Goal: Information Seeking & Learning: Understand process/instructions

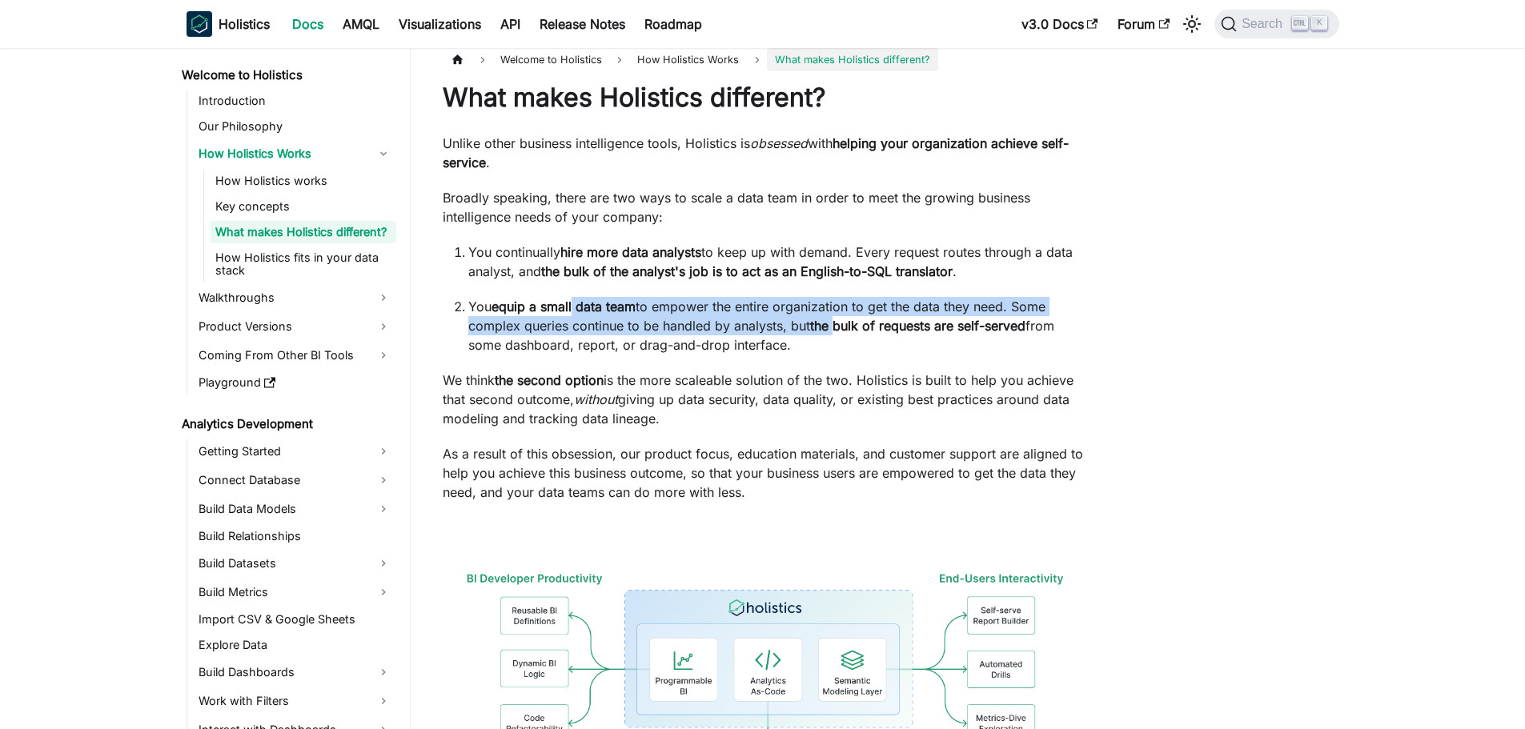
drag, startPoint x: 575, startPoint y: 308, endPoint x: 836, endPoint y: 324, distance: 262.2
click at [836, 324] on p "You equip a small data team to empower the entire organization to get the data …" at bounding box center [777, 326] width 619 height 58
drag, startPoint x: 837, startPoint y: 360, endPoint x: 658, endPoint y: 416, distance: 187.8
click at [658, 416] on div "What makes Holistics different? Unlike other business intelligence tools, Holis…" at bounding box center [765, 486] width 644 height 809
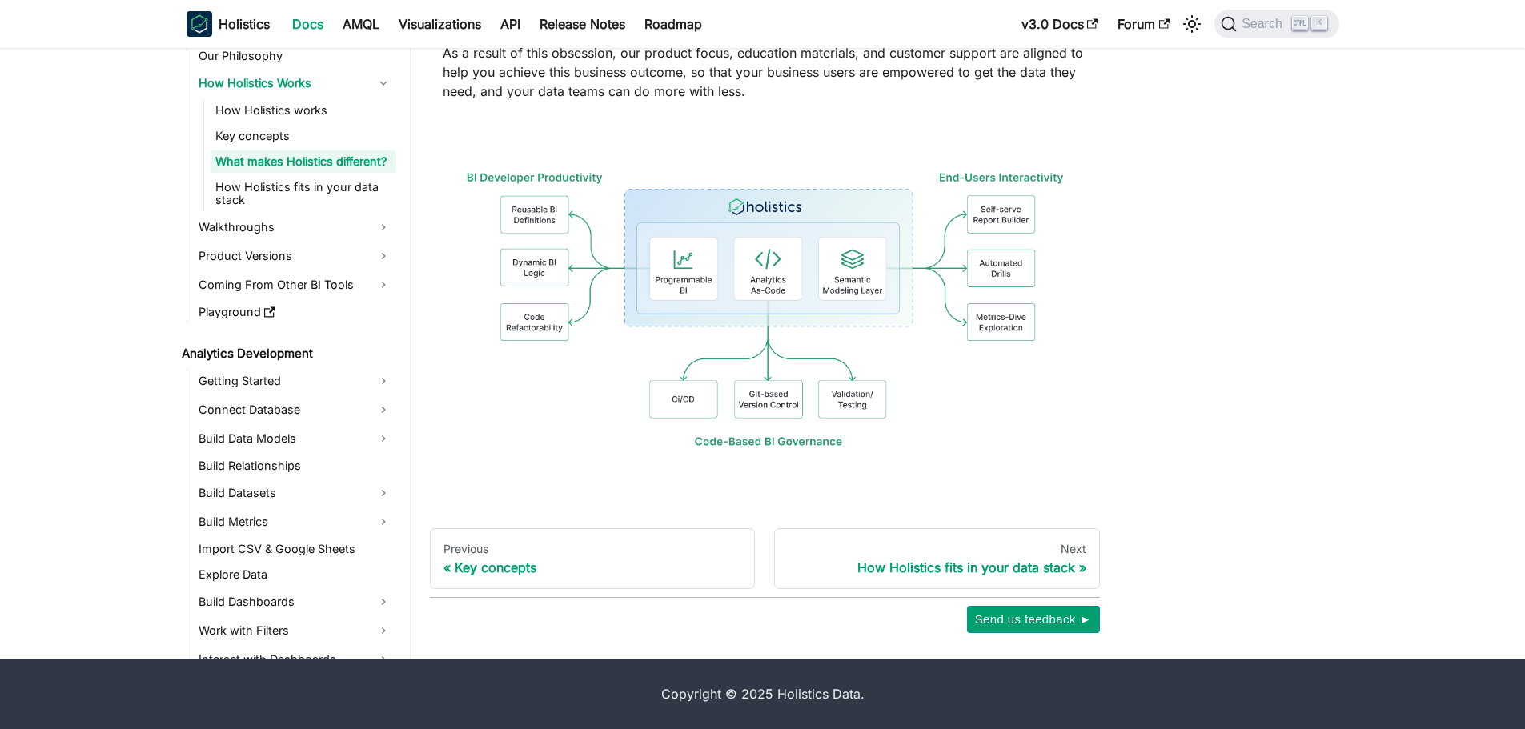
scroll to position [413, 0]
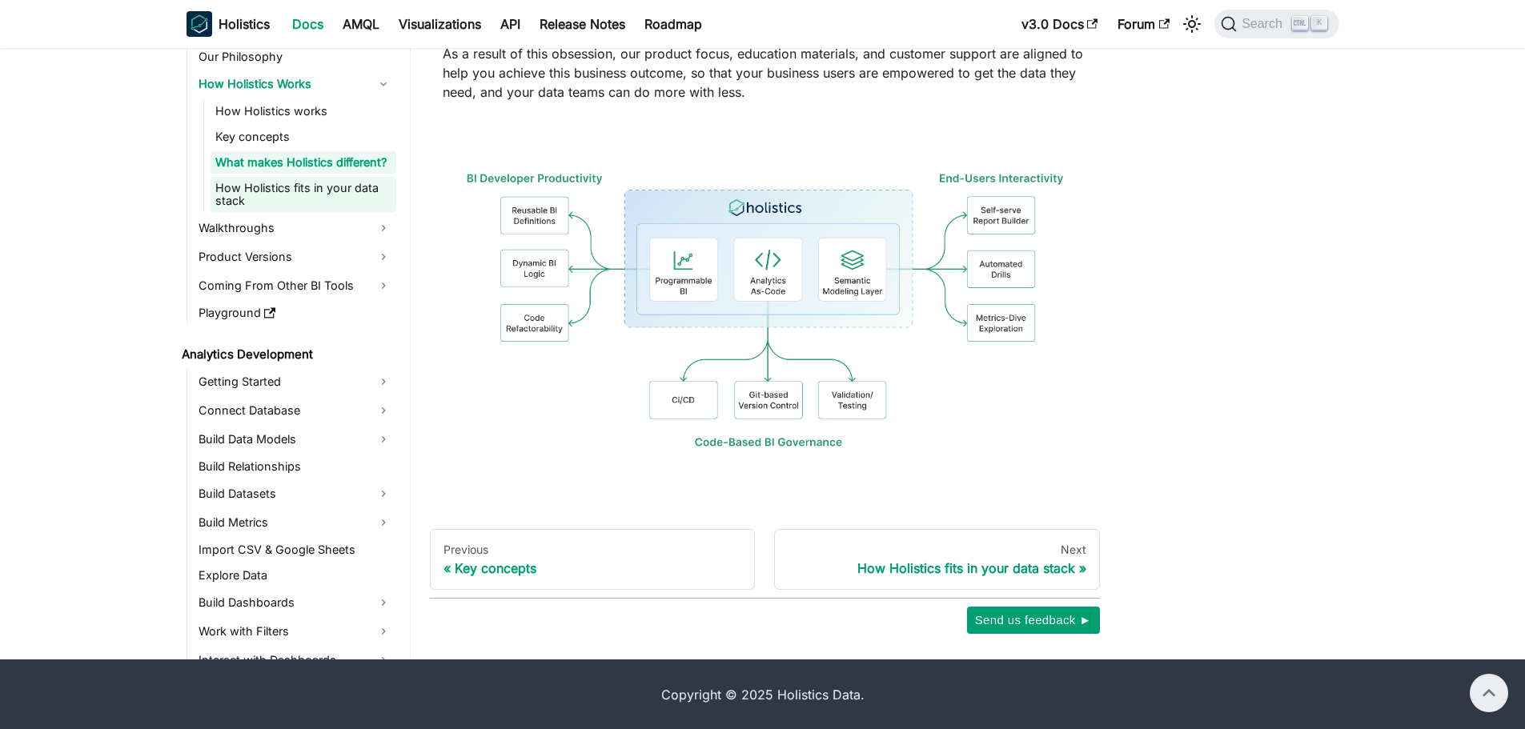
click at [315, 212] on link "How Holistics fits in your data stack" at bounding box center [303, 194] width 186 height 35
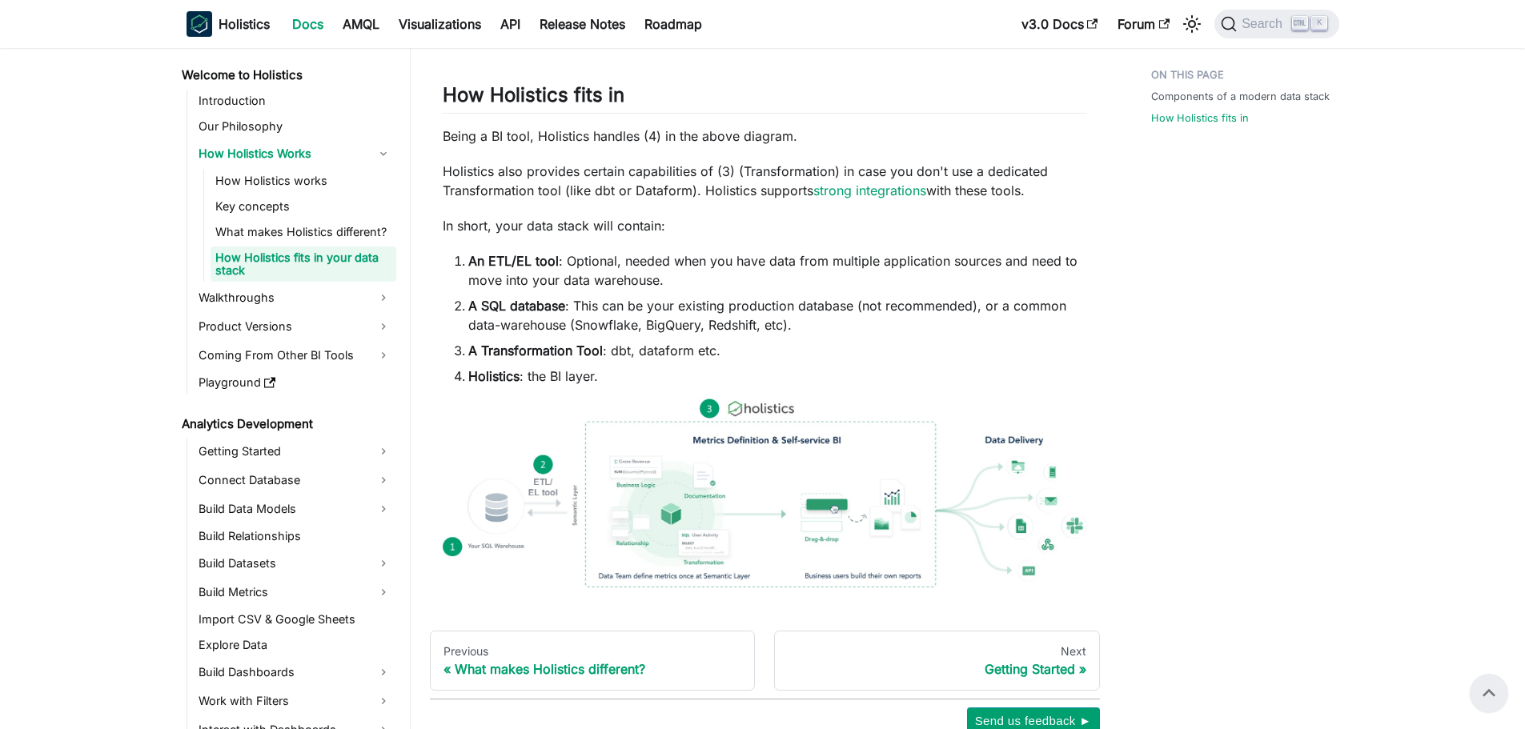
scroll to position [790, 0]
click at [495, 258] on strong "An ETL/EL tool" at bounding box center [513, 262] width 90 height 16
drag, startPoint x: 491, startPoint y: 259, endPoint x: 527, endPoint y: 259, distance: 36.8
click at [527, 259] on strong "An ETL/EL tool" at bounding box center [513, 262] width 90 height 16
drag, startPoint x: 533, startPoint y: 262, endPoint x: 489, endPoint y: 262, distance: 44.0
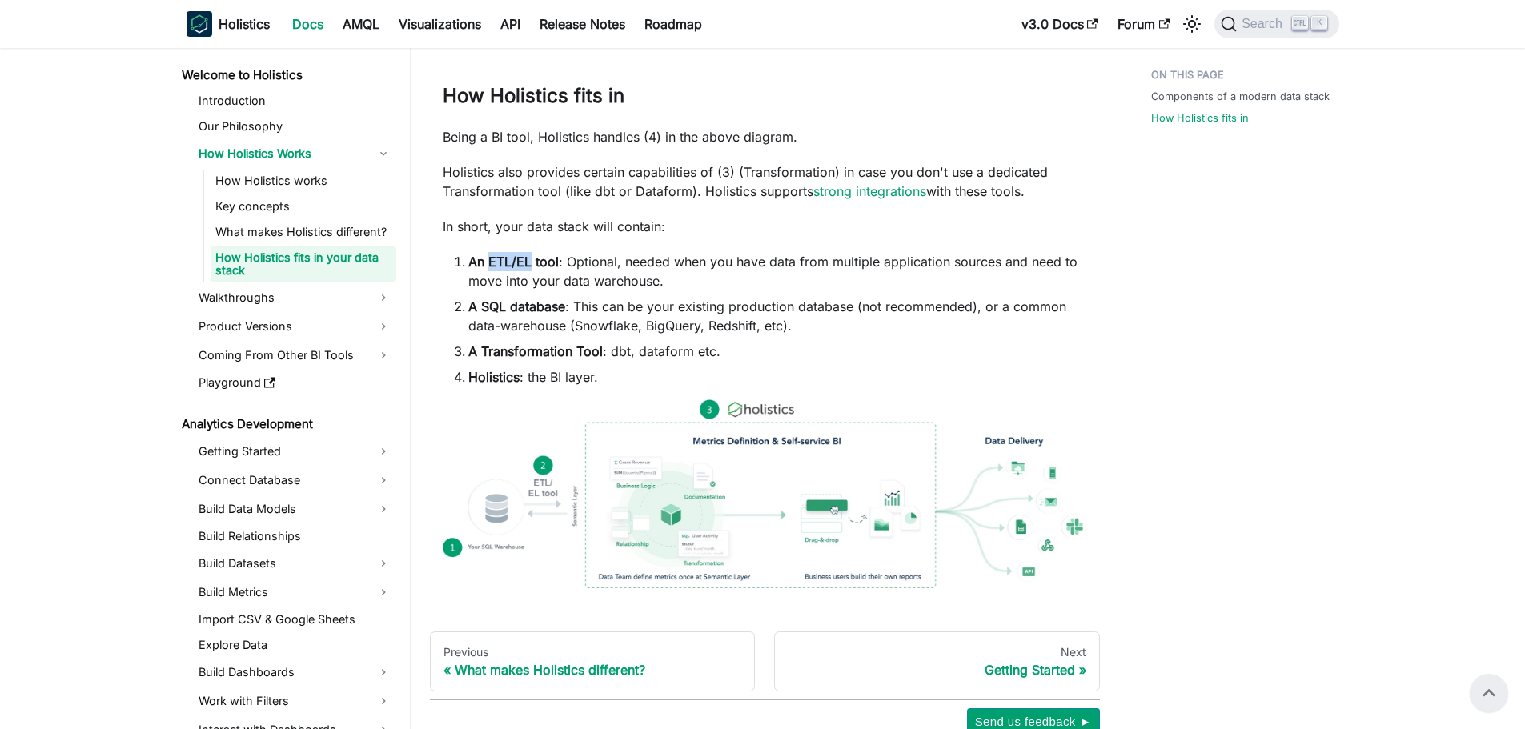
click at [489, 262] on strong "An ETL/EL tool" at bounding box center [513, 262] width 90 height 16
copy strong "ETL/EL"
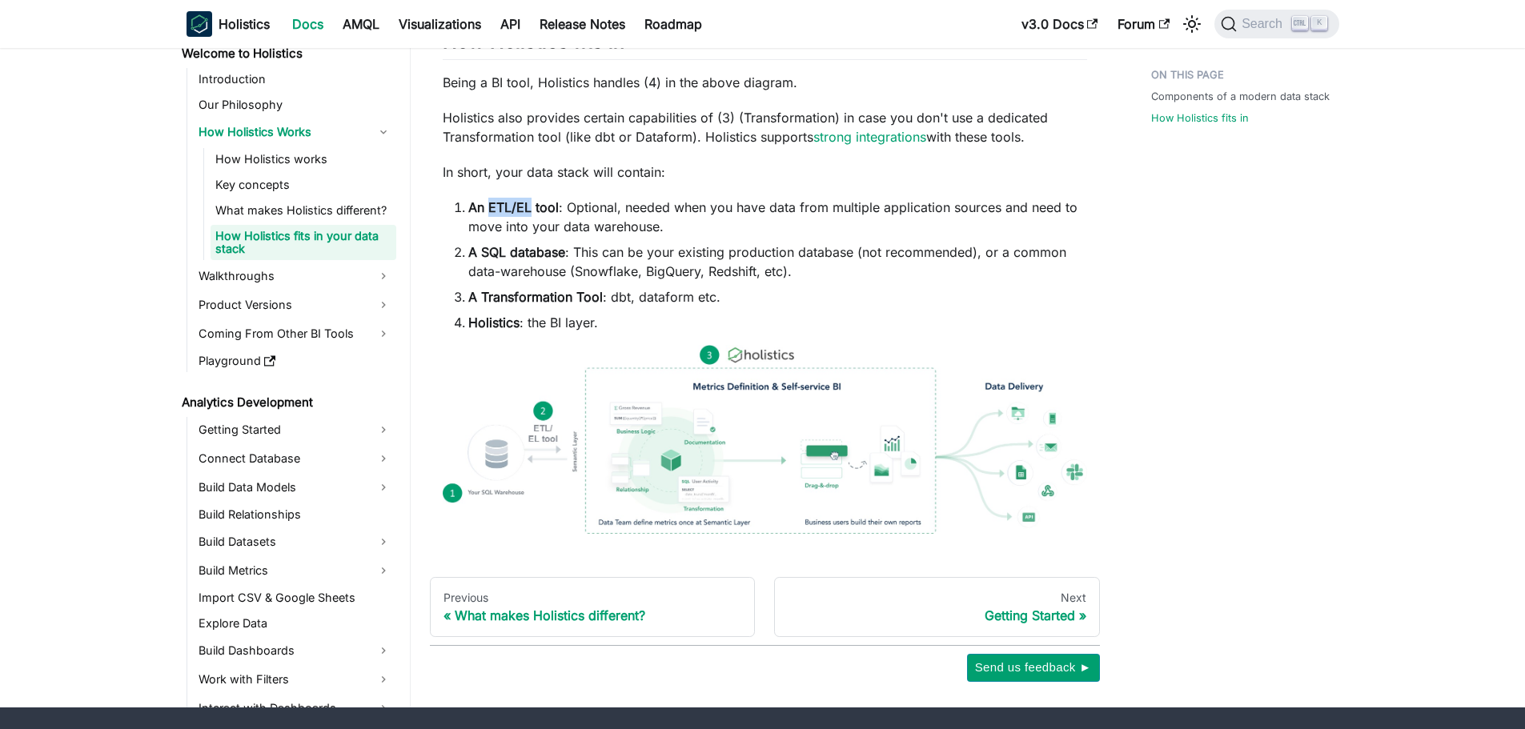
scroll to position [846, 0]
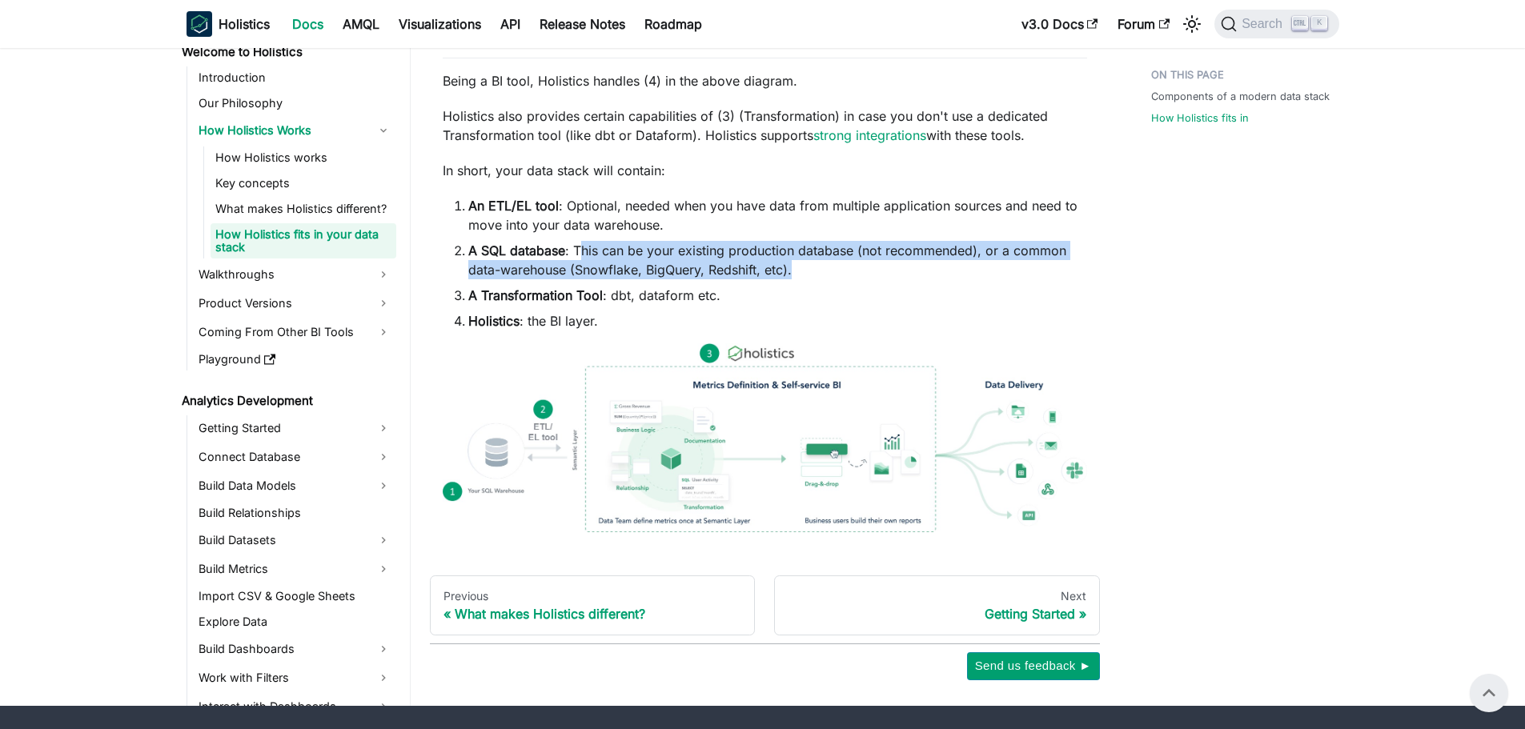
drag, startPoint x: 585, startPoint y: 246, endPoint x: 897, endPoint y: 276, distance: 313.6
click at [897, 276] on li "A SQL database : This can be your existing production database (not recommended…" at bounding box center [777, 260] width 619 height 38
click at [846, 275] on li "A SQL database : This can be your existing production database (not recommended…" at bounding box center [777, 260] width 619 height 38
drag, startPoint x: 846, startPoint y: 275, endPoint x: 571, endPoint y: 251, distance: 275.6
click at [571, 251] on li "A SQL database : This can be your existing production database (not recommended…" at bounding box center [777, 260] width 619 height 38
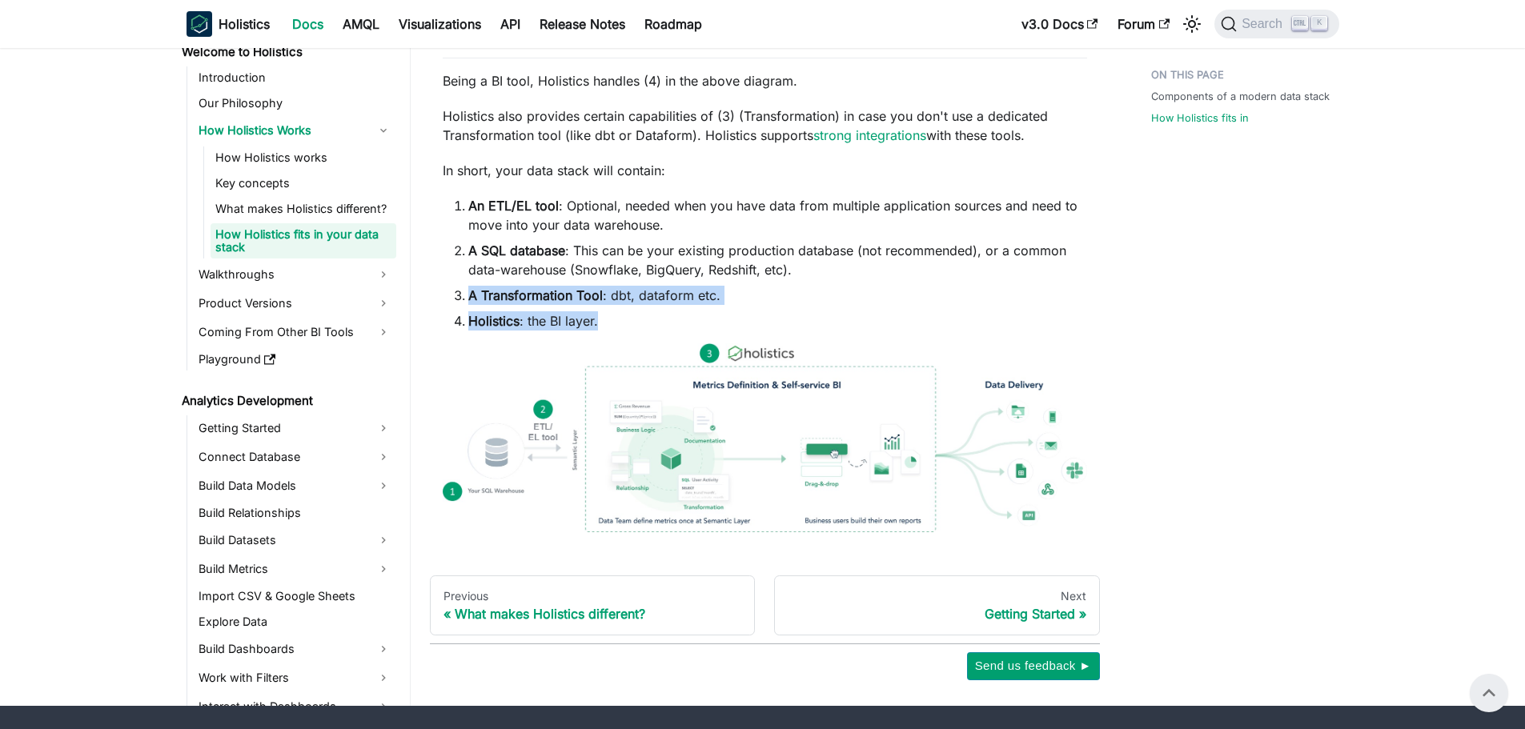
drag, startPoint x: 470, startPoint y: 301, endPoint x: 628, endPoint y: 312, distance: 158.9
click at [628, 312] on ol "An ETL/EL tool : Optional, needed when you have data from multiple application …" at bounding box center [765, 263] width 644 height 134
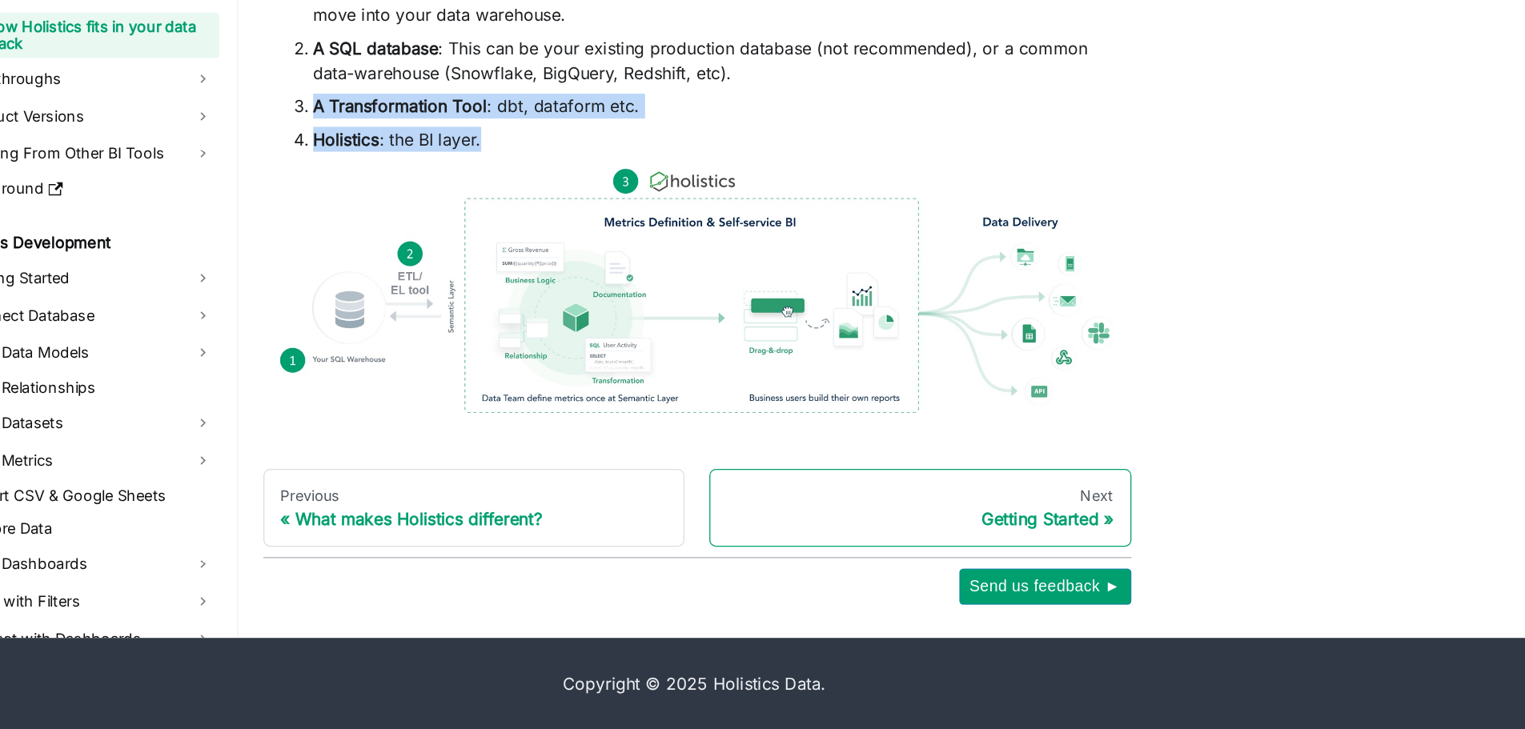
scroll to position [891, 0]
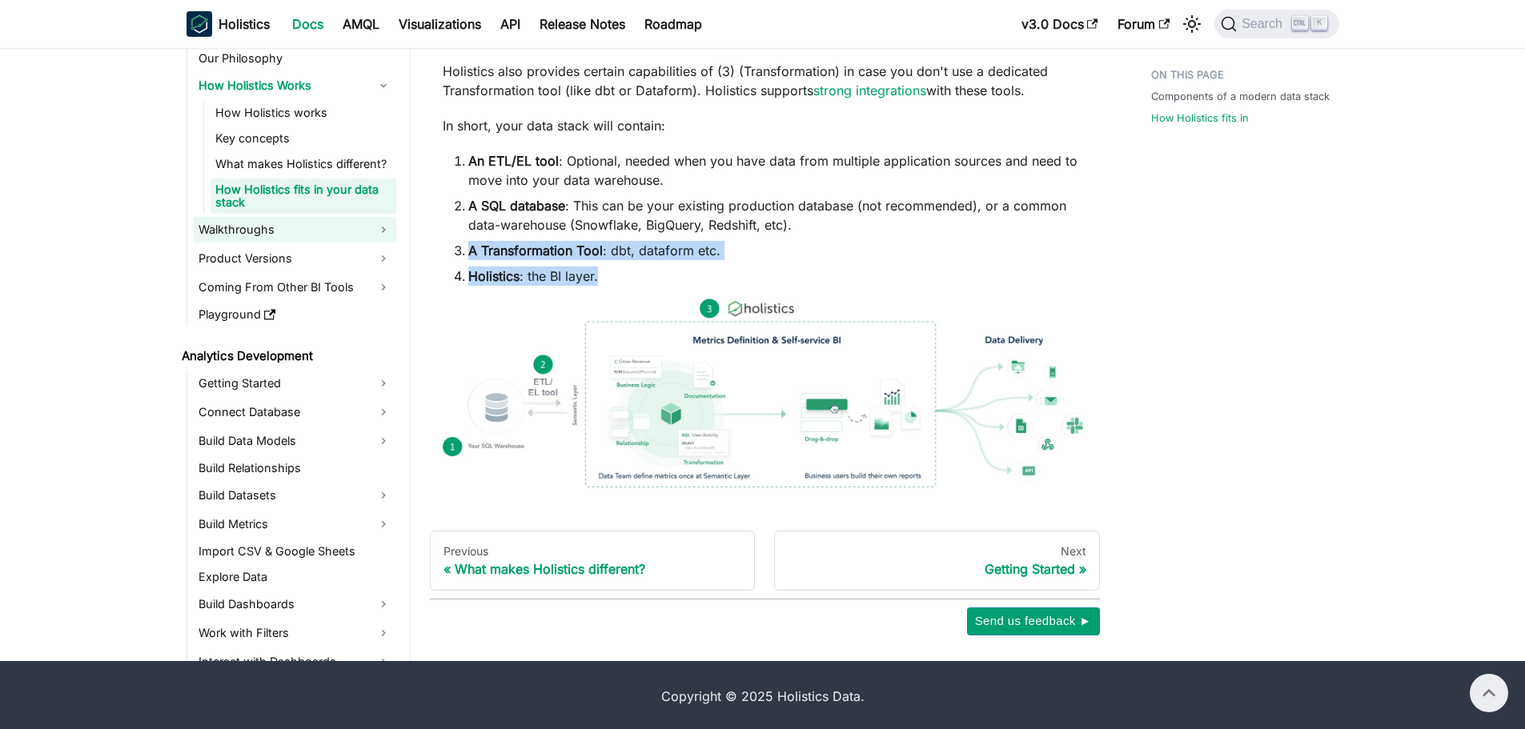
click at [334, 223] on link "Walkthroughs" at bounding box center [295, 230] width 202 height 26
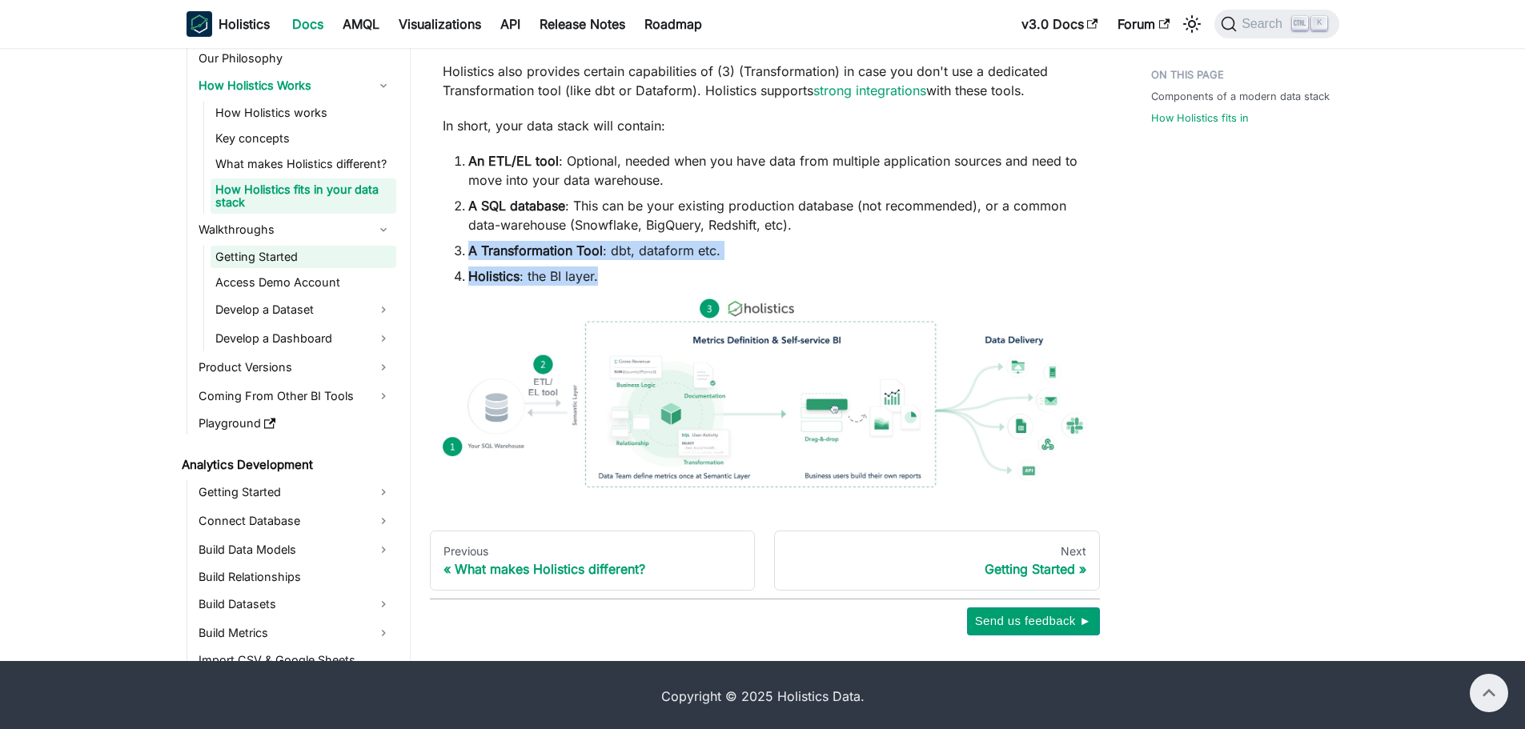
click at [309, 266] on link "Getting Started" at bounding box center [303, 257] width 186 height 22
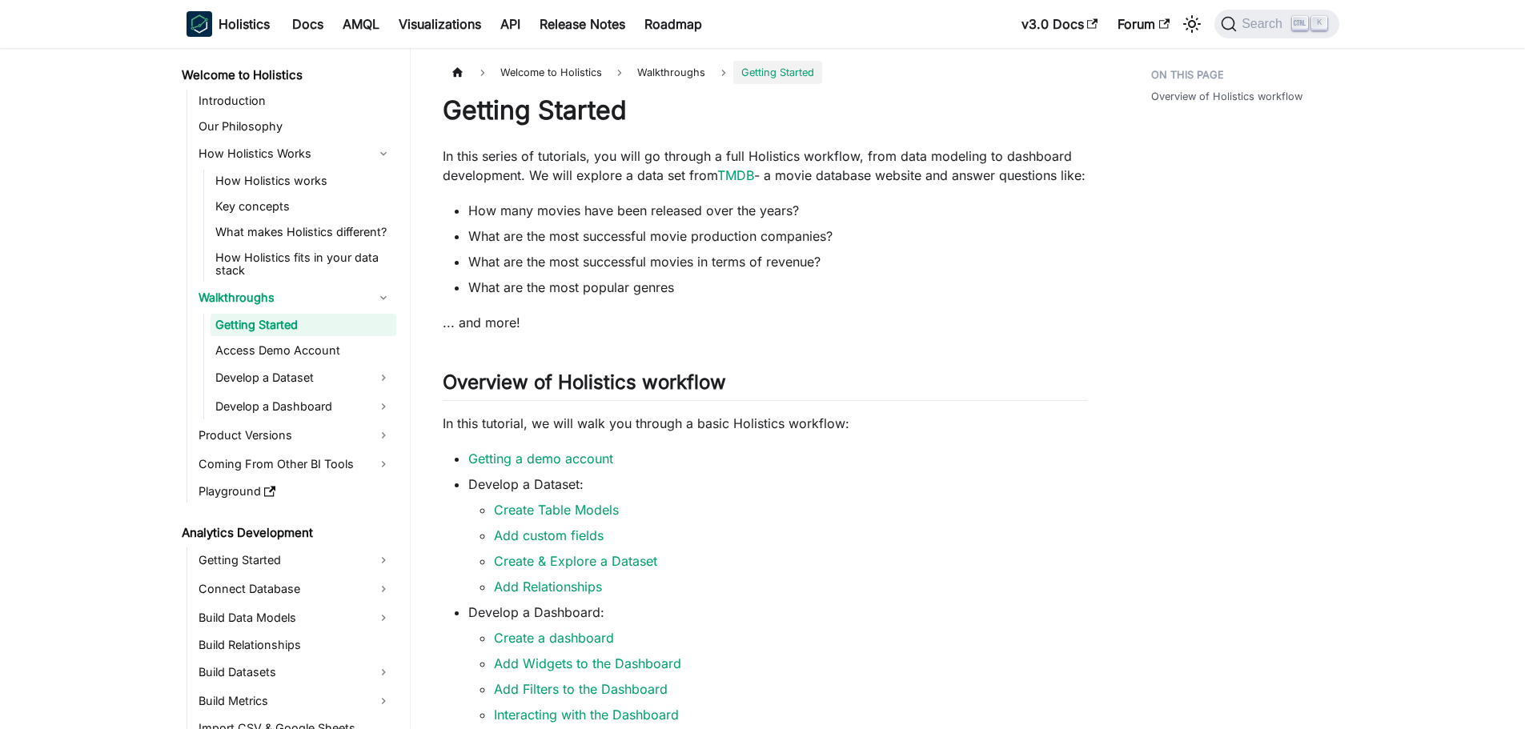
scroll to position [1, 0]
click at [796, 245] on li "What are the most successful movie production companies?" at bounding box center [777, 235] width 619 height 19
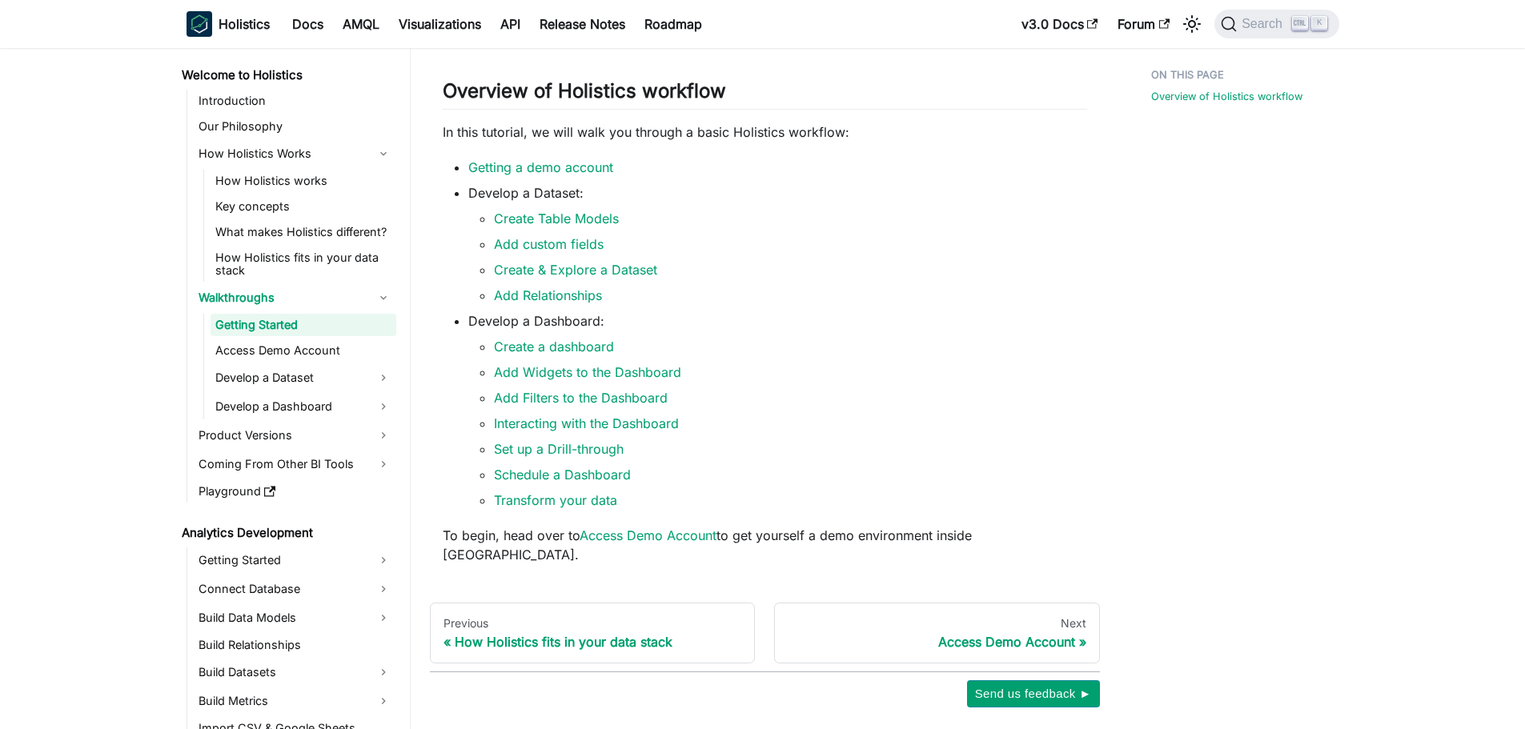
scroll to position [366, 0]
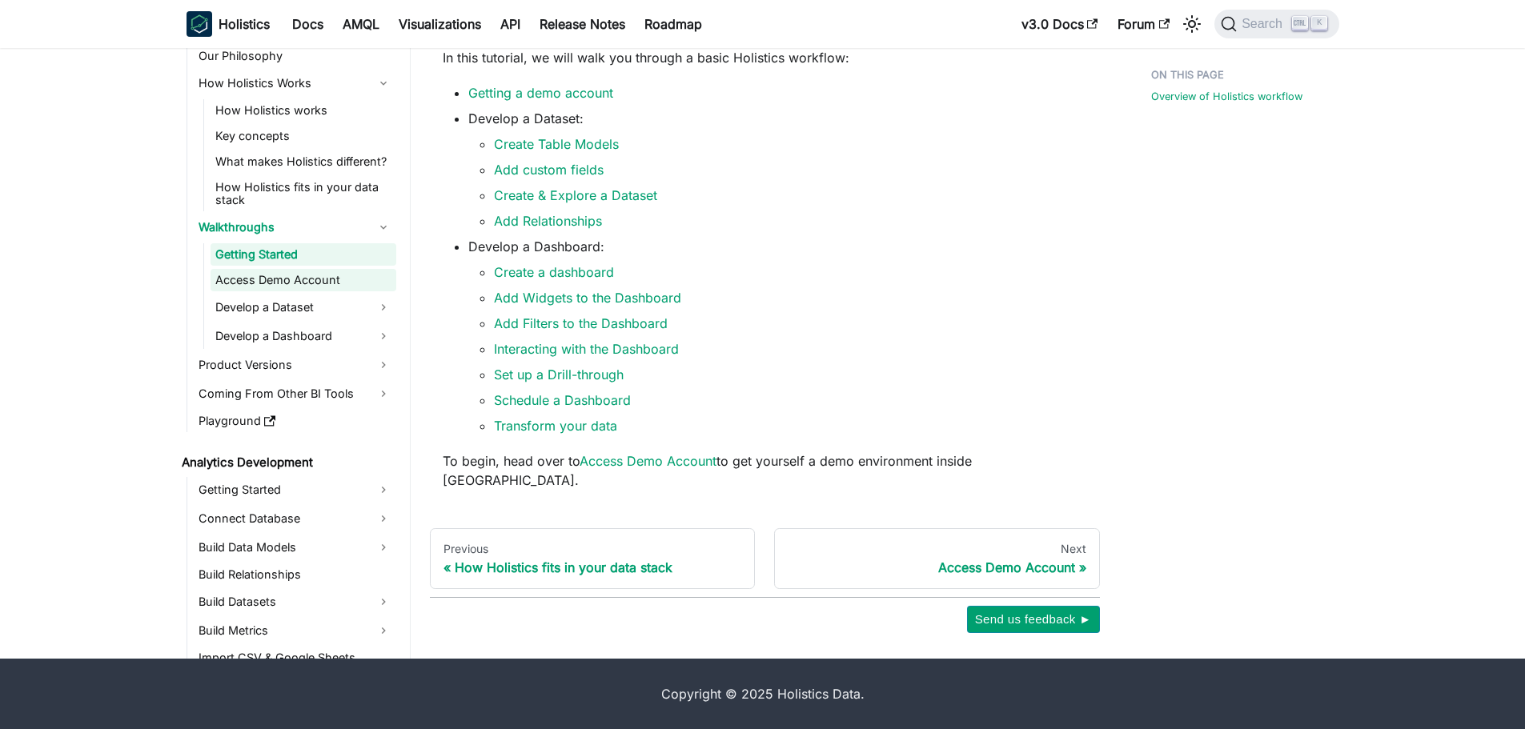
click at [290, 281] on link "Access Demo Account" at bounding box center [303, 280] width 186 height 22
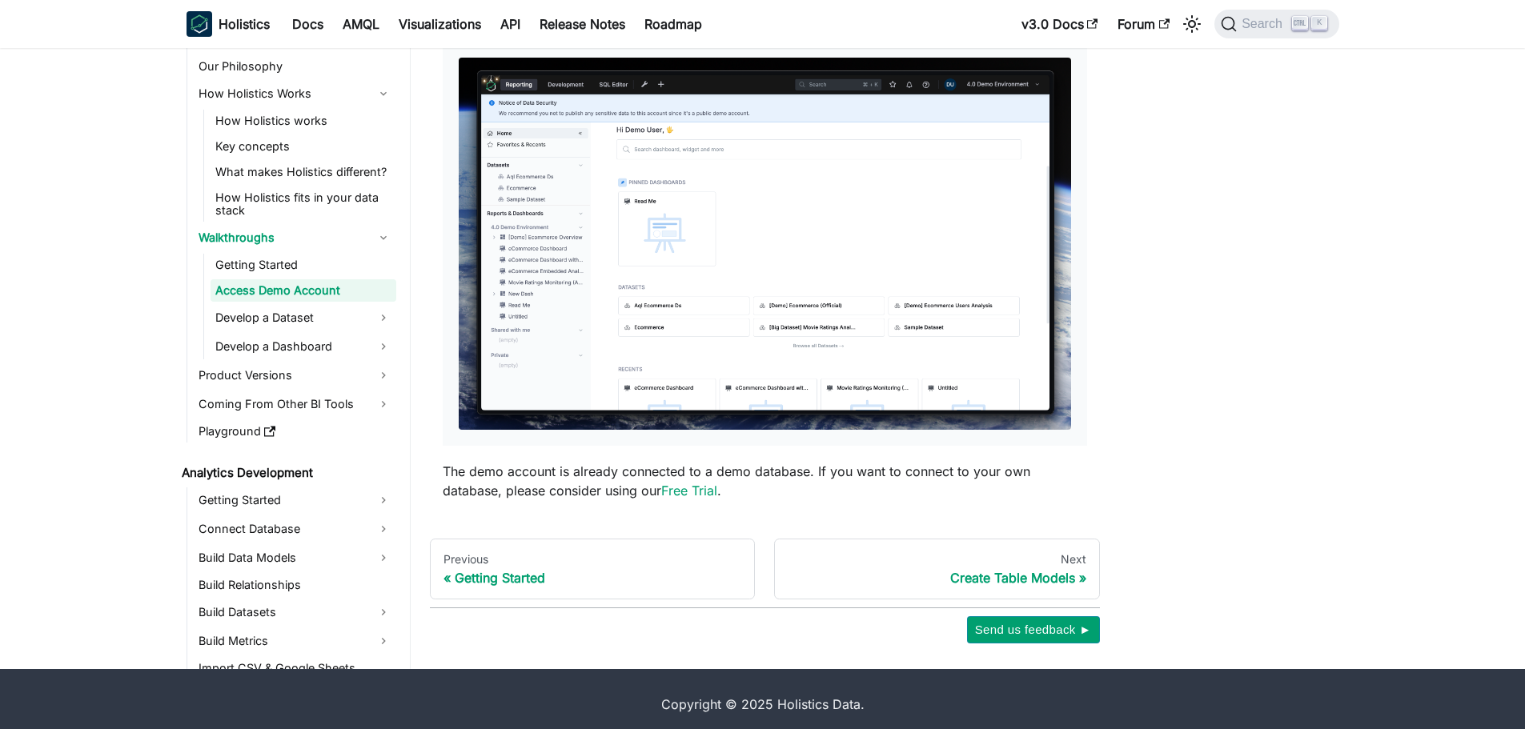
scroll to position [271, 0]
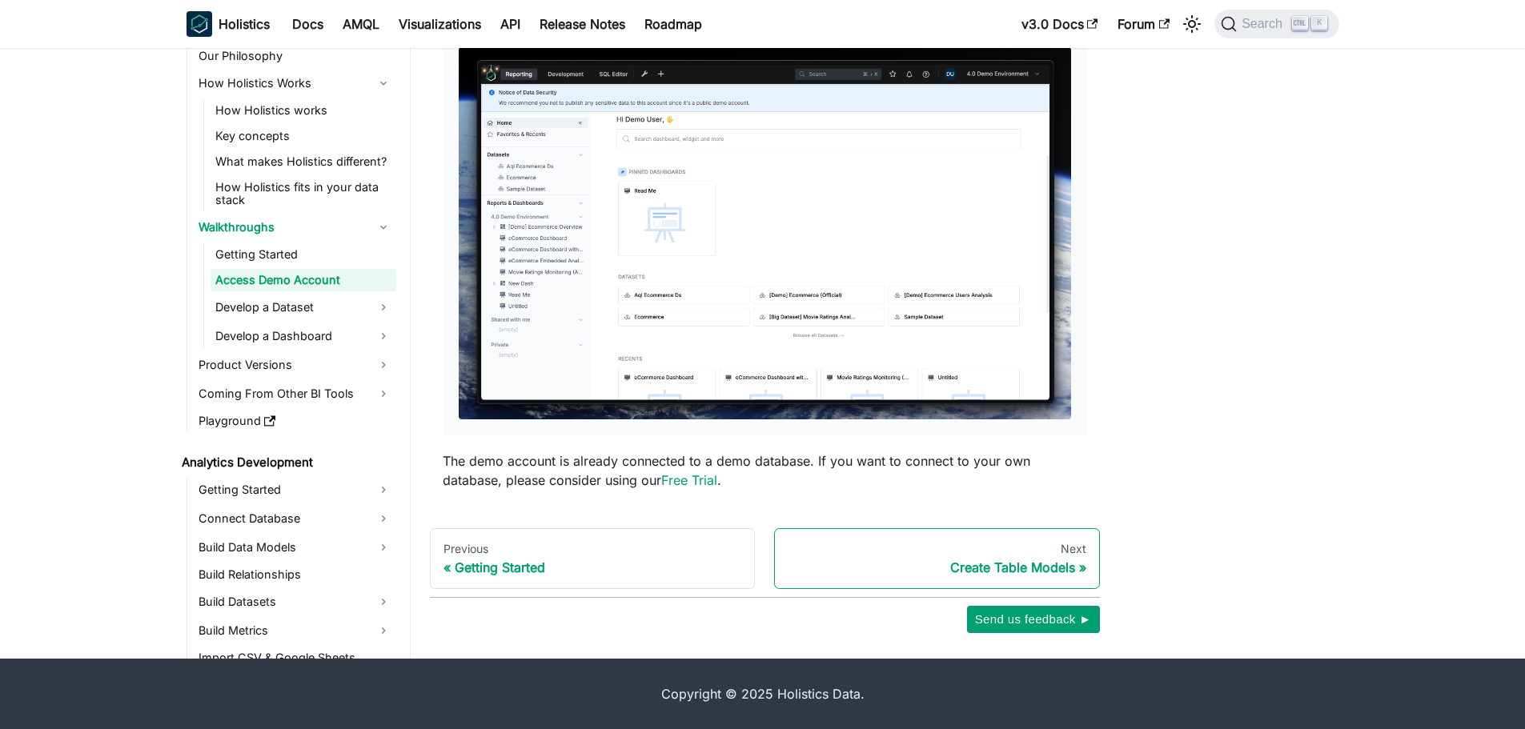
click at [950, 554] on div "Next" at bounding box center [937, 549] width 299 height 14
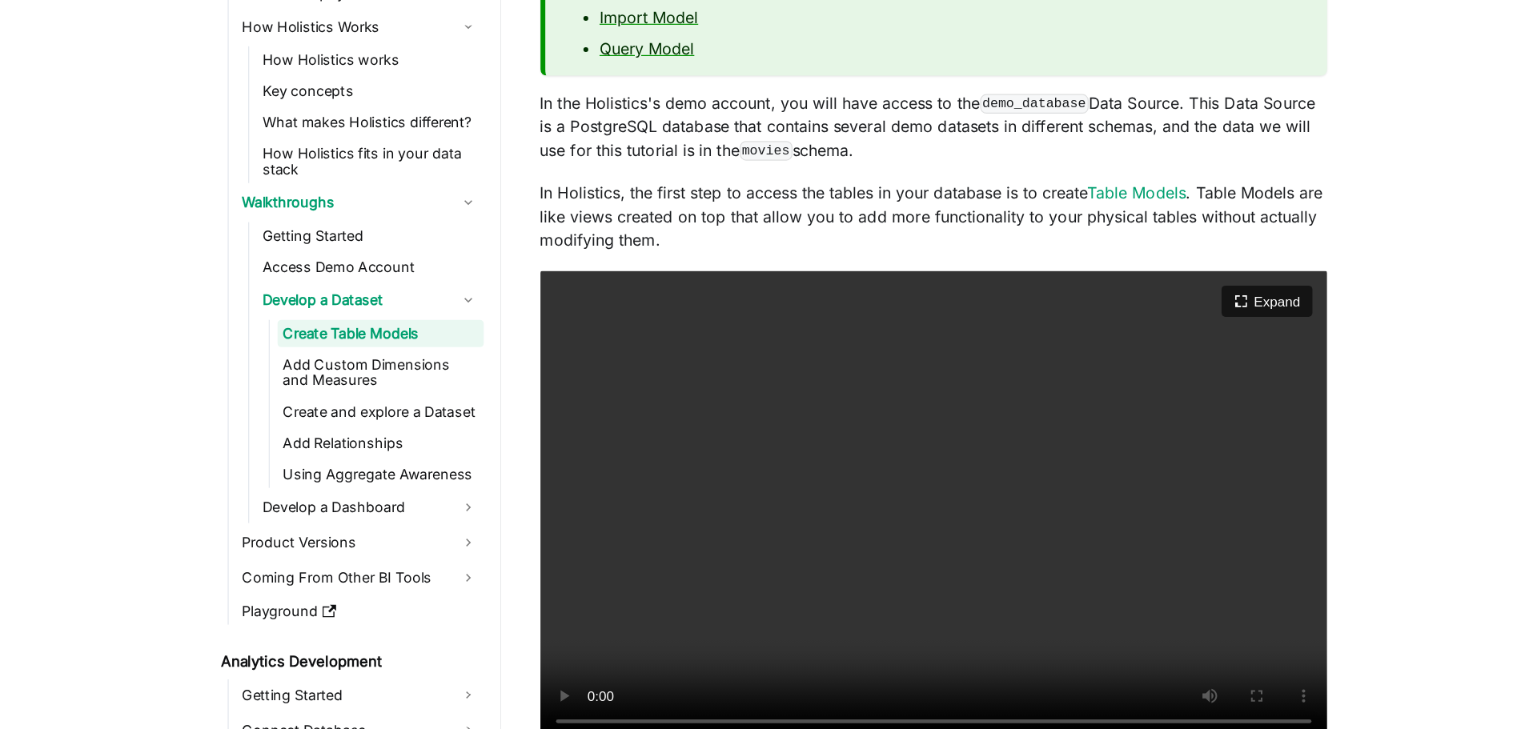
scroll to position [134, 0]
click at [673, 560] on video "Your browser does not support embedding video, but you can download it ." at bounding box center [765, 548] width 644 height 387
click at [708, 518] on video "Your browser does not support embedding video, but you can download it ." at bounding box center [765, 548] width 644 height 387
click at [793, 547] on video "Your browser does not support embedding video, but you can download it ." at bounding box center [765, 548] width 644 height 387
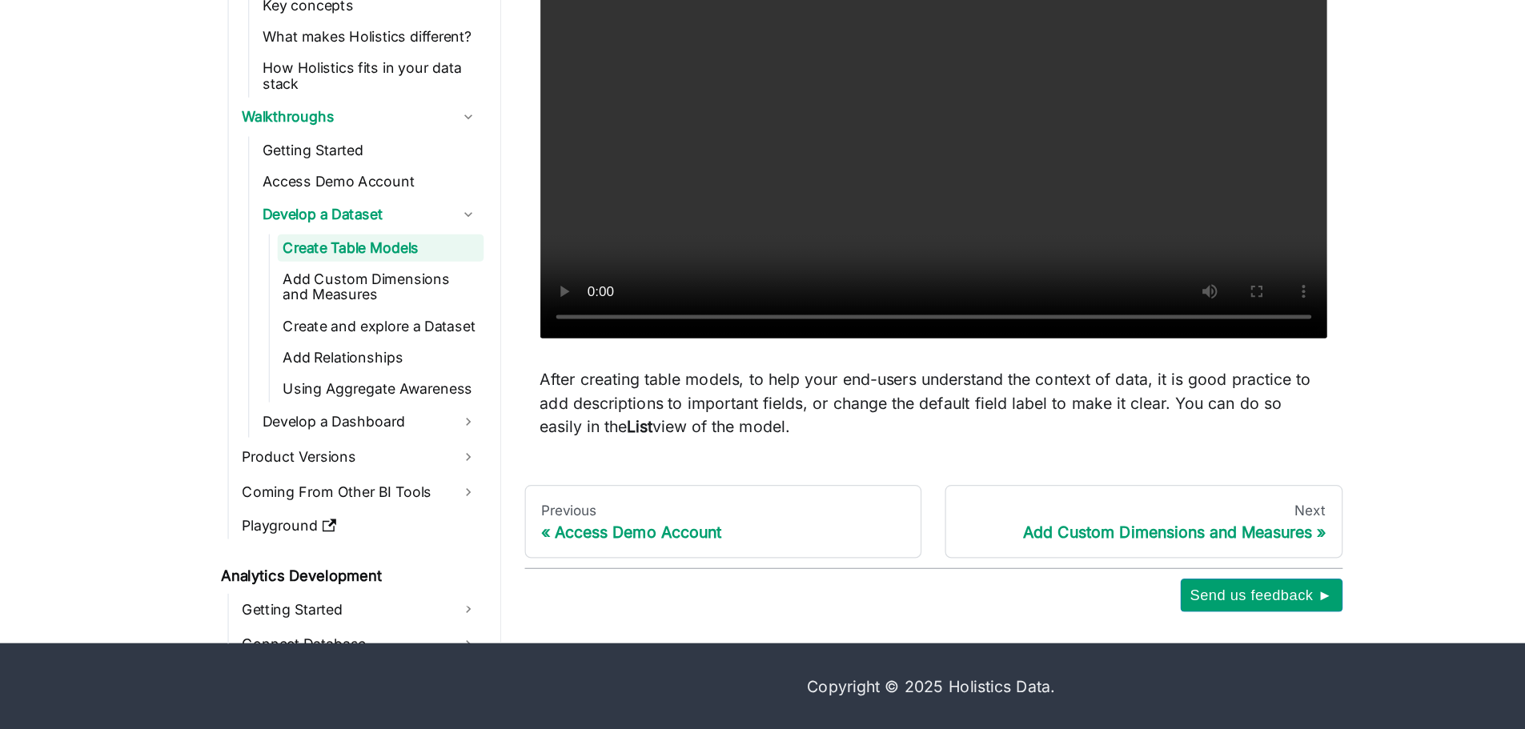
scroll to position [461, 0]
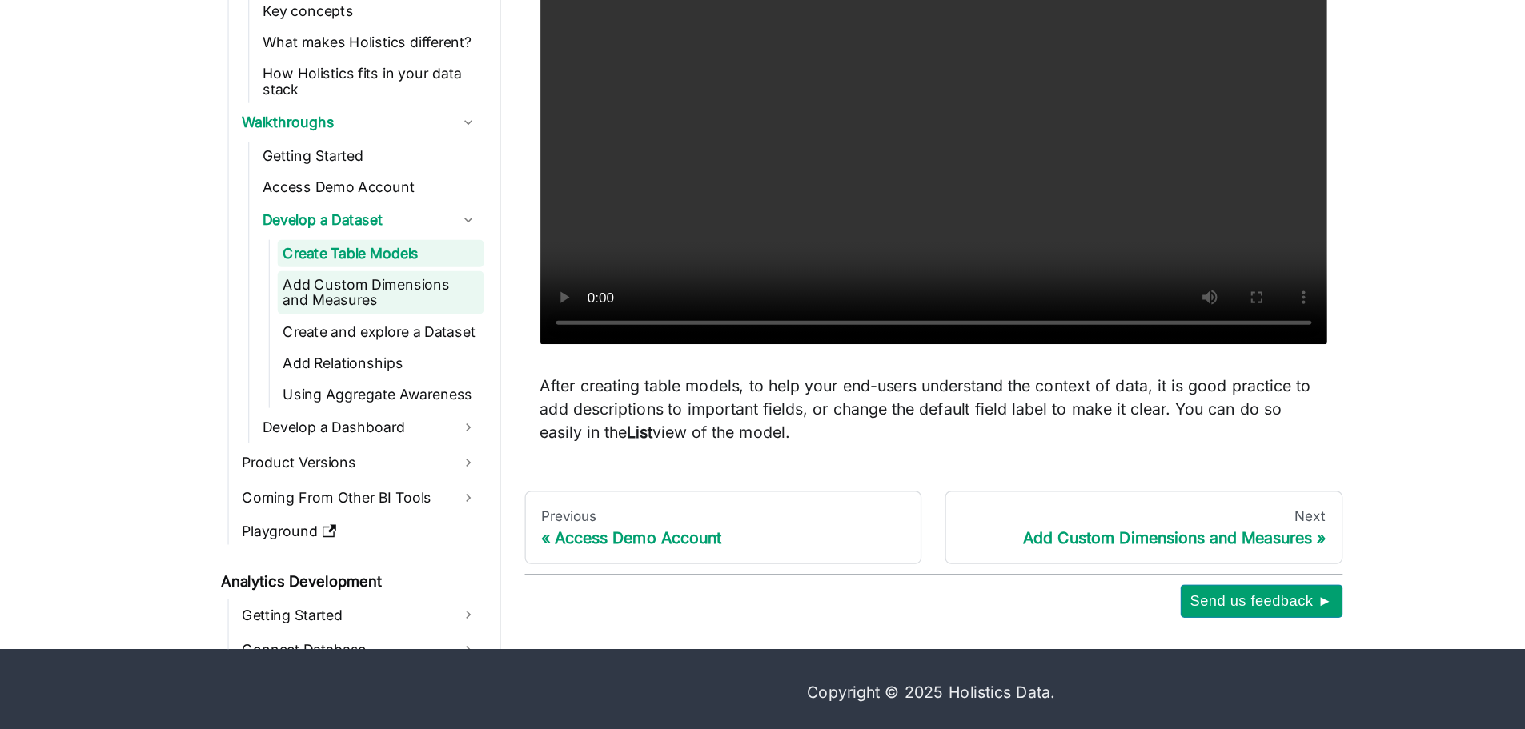
click at [318, 355] on link "Add Custom Dimensions and Measures" at bounding box center [311, 371] width 169 height 35
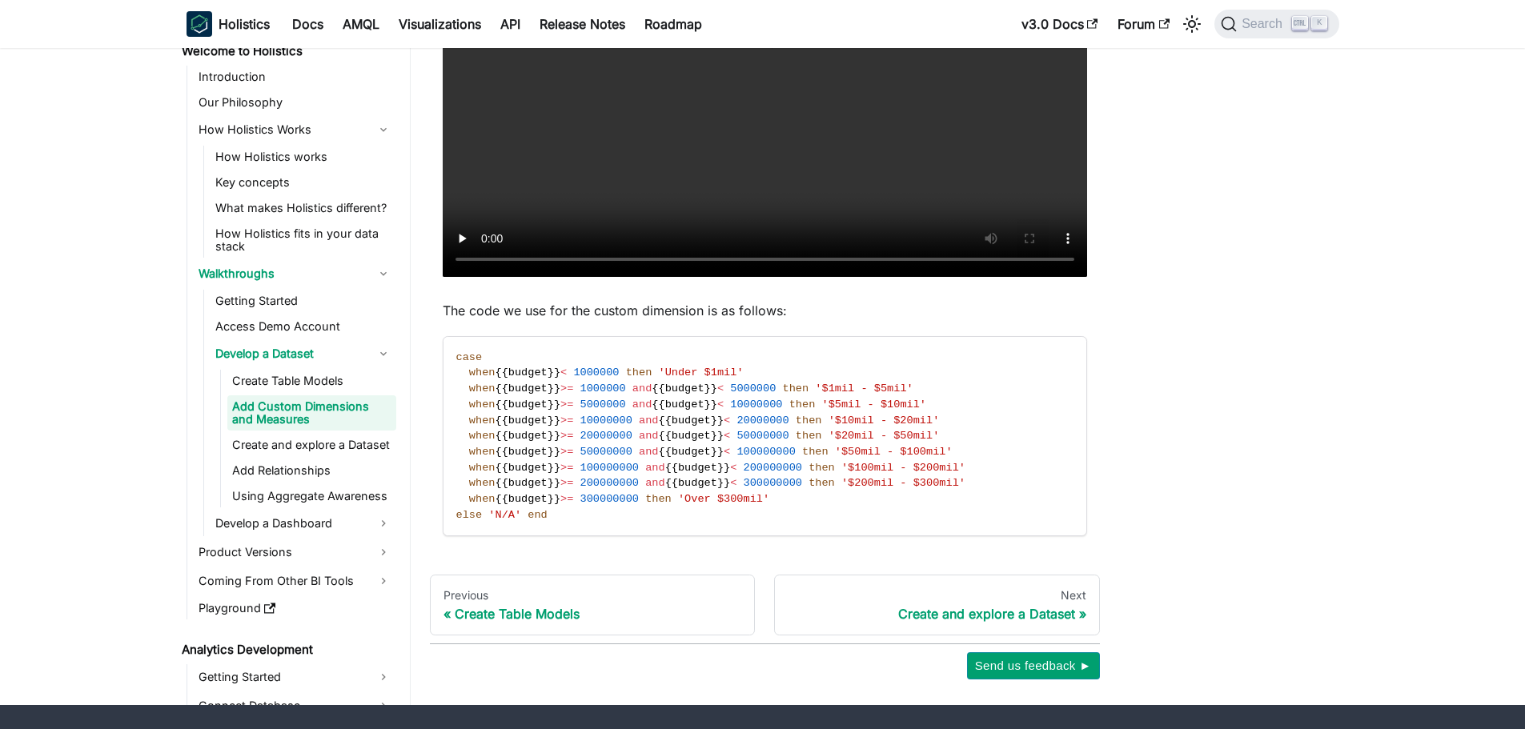
scroll to position [663, 0]
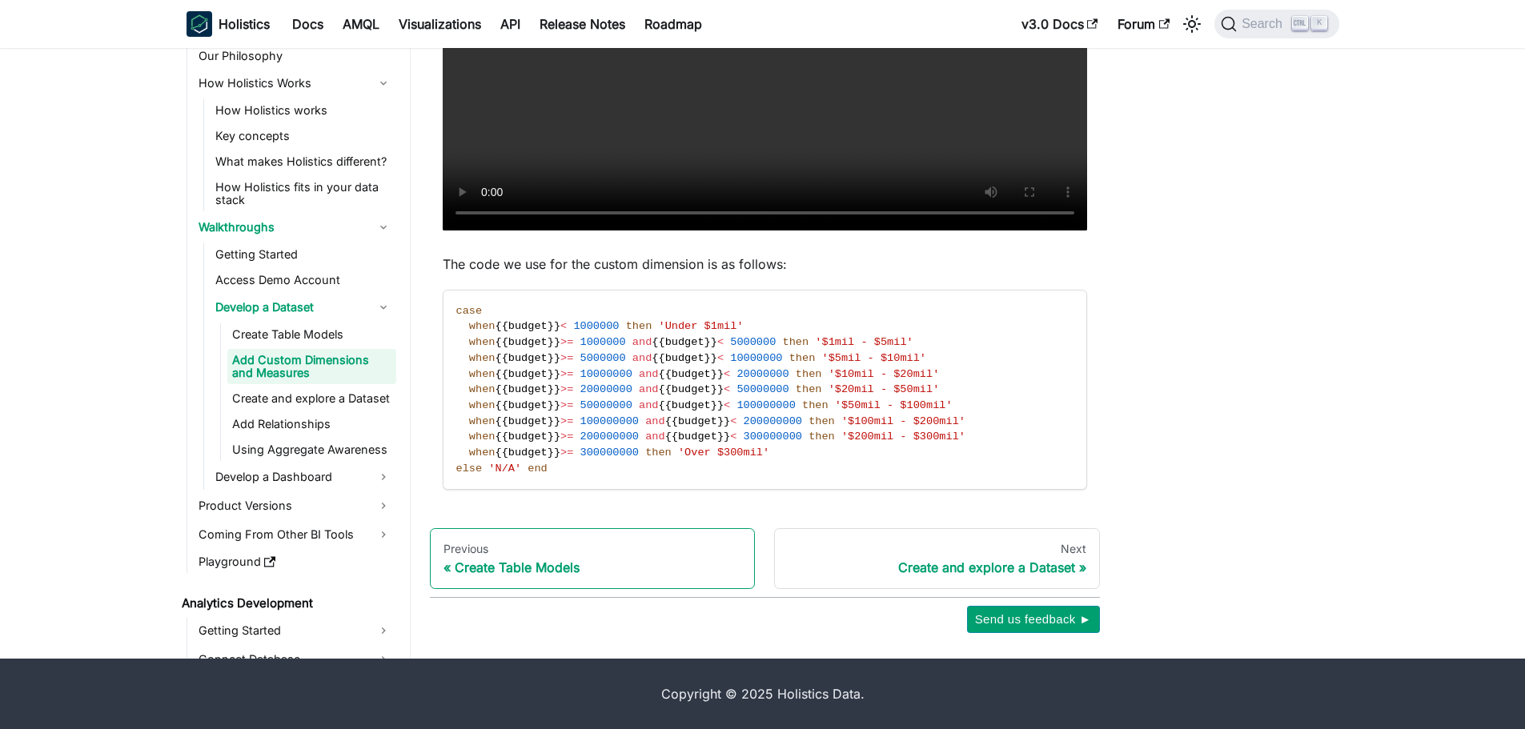
click at [615, 554] on div "Previous" at bounding box center [592, 549] width 299 height 14
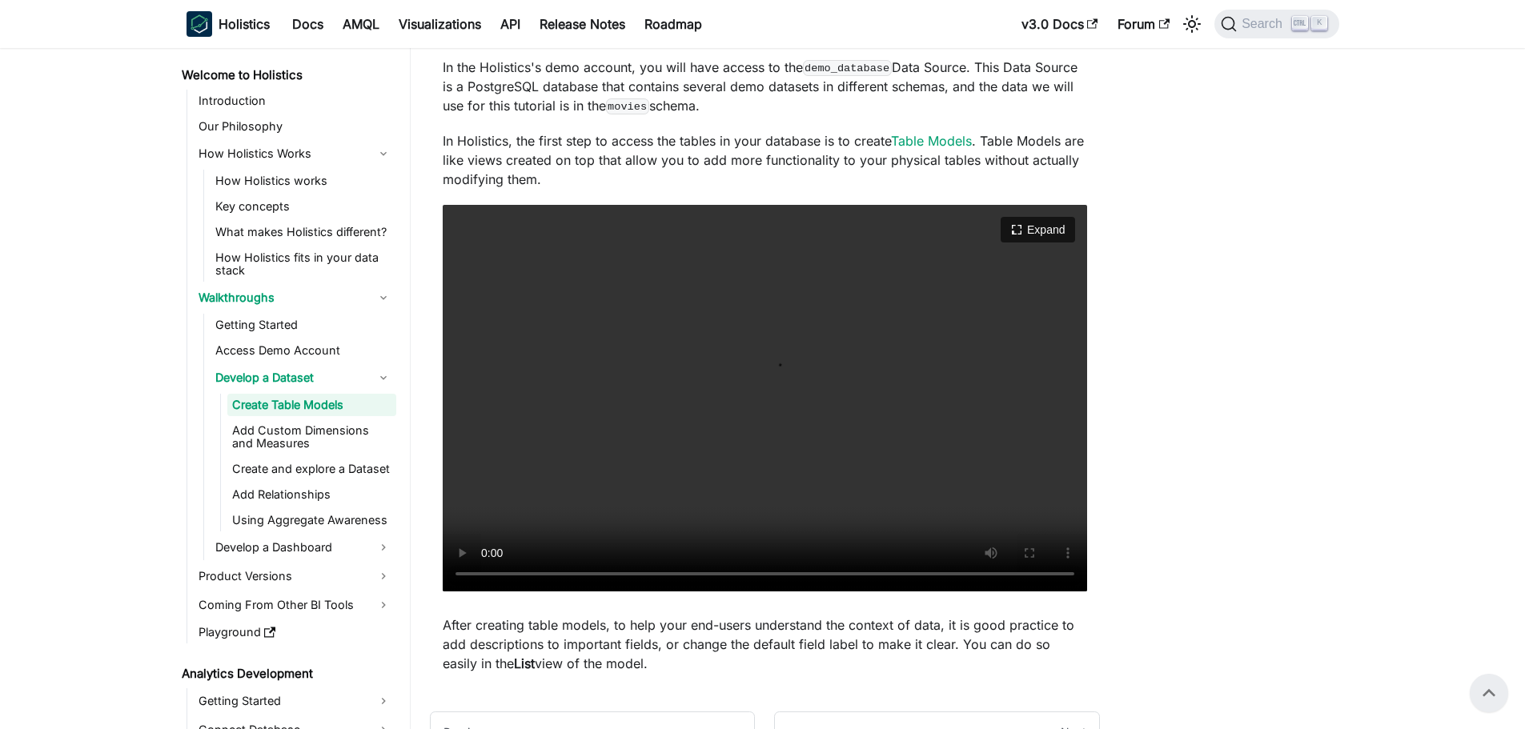
scroll to position [466, 0]
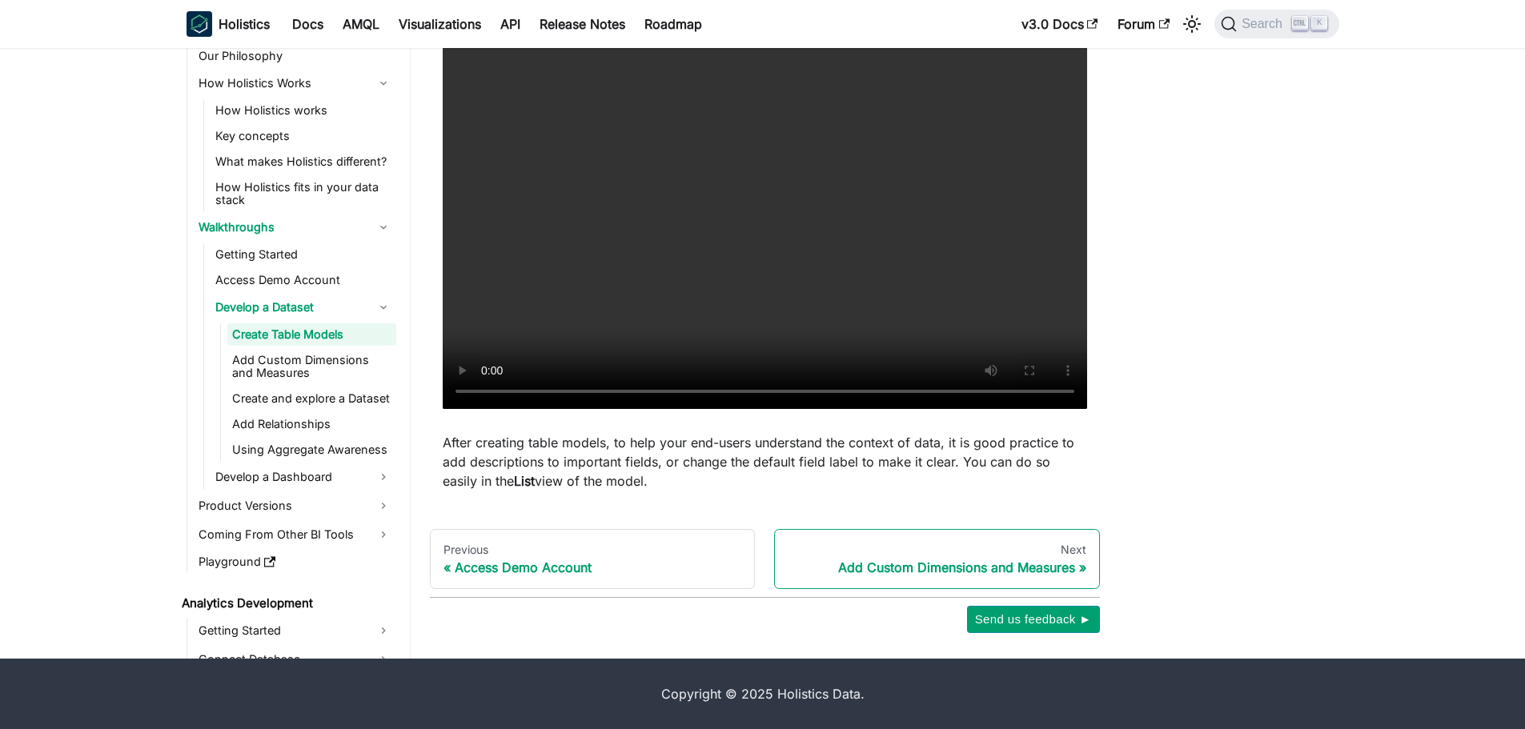
click at [861, 549] on div "Next" at bounding box center [937, 550] width 299 height 14
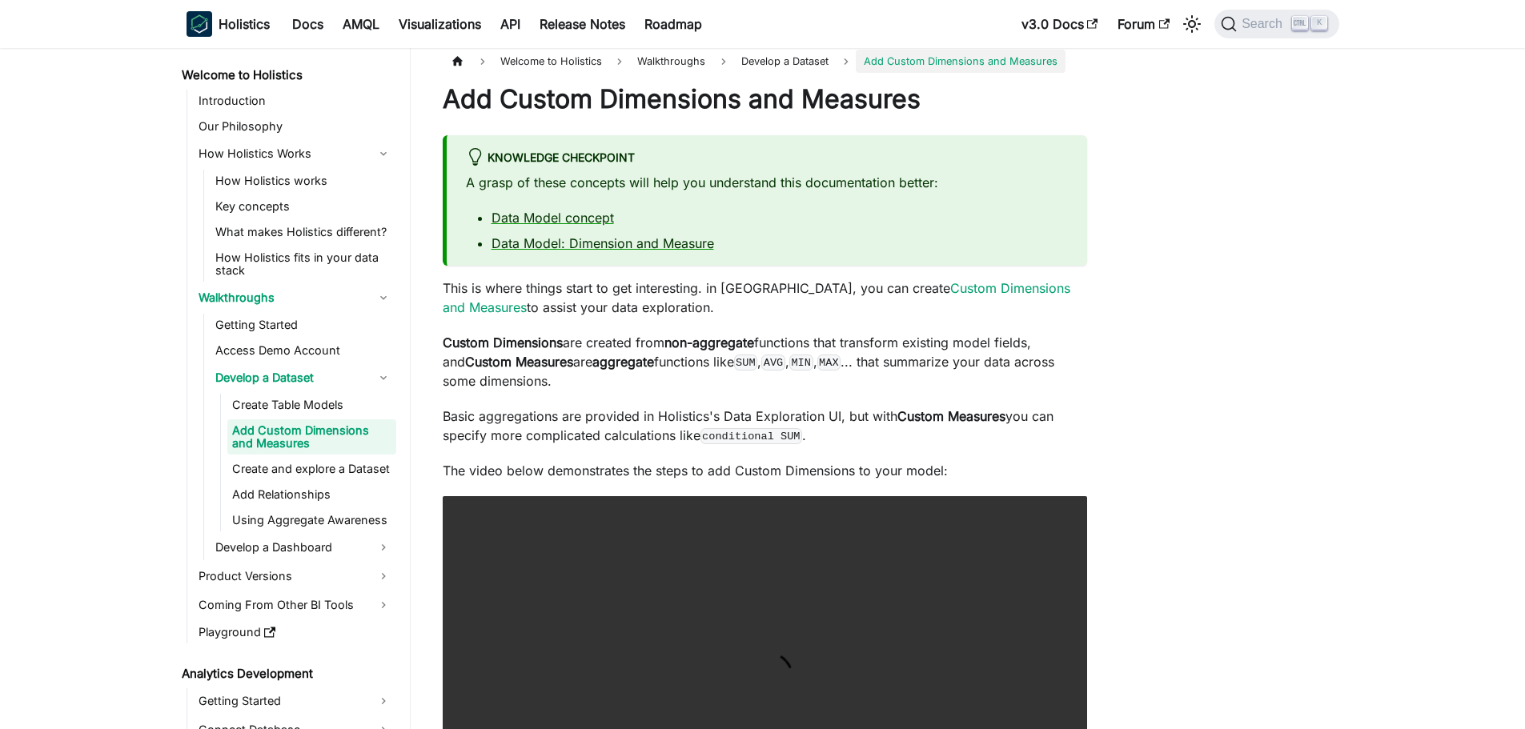
scroll to position [12, 0]
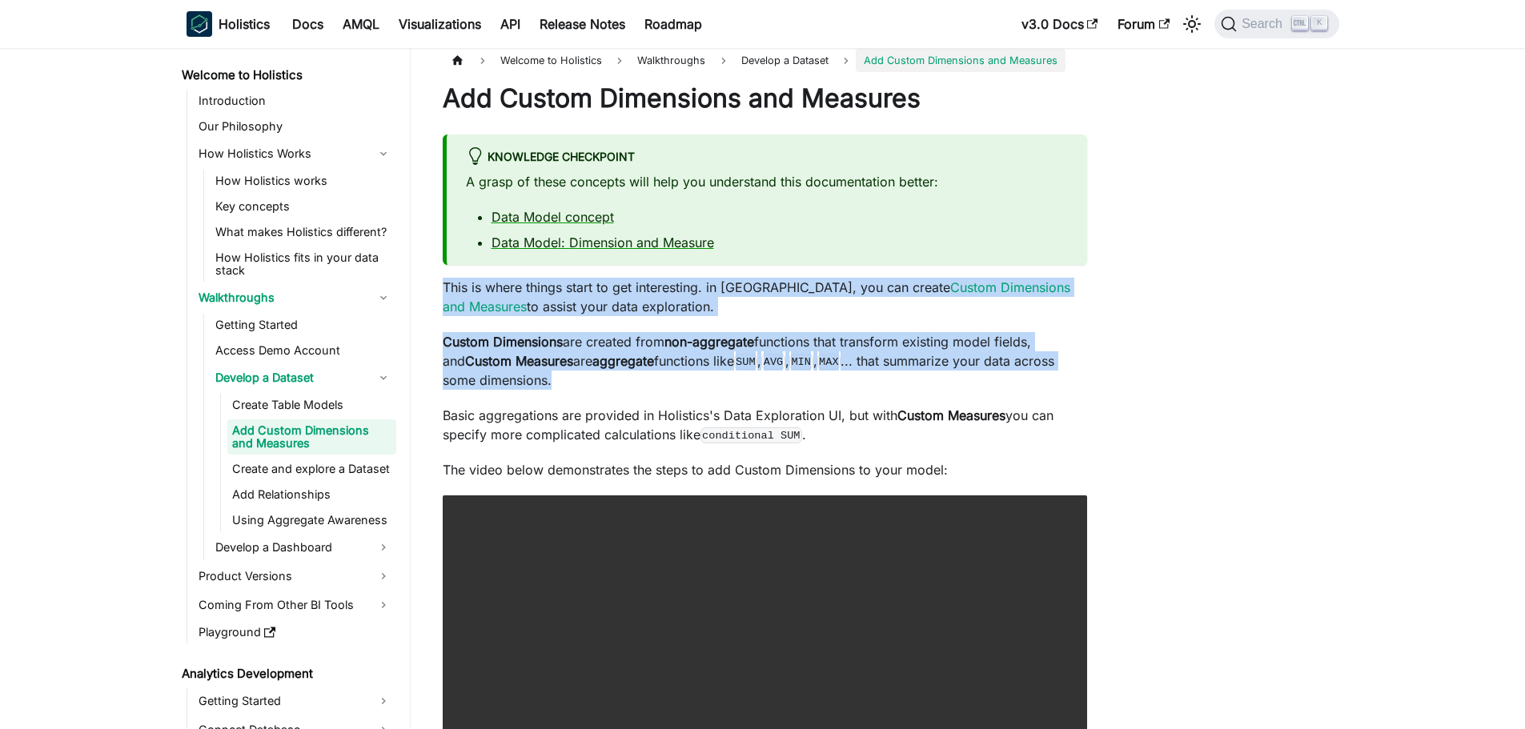
drag, startPoint x: 440, startPoint y: 287, endPoint x: 609, endPoint y: 375, distance: 190.4
click at [609, 375] on article "Welcome to Holistics Walkthroughs Develop a Dataset Add Custom Dimensions and M…" at bounding box center [765, 595] width 670 height 1092
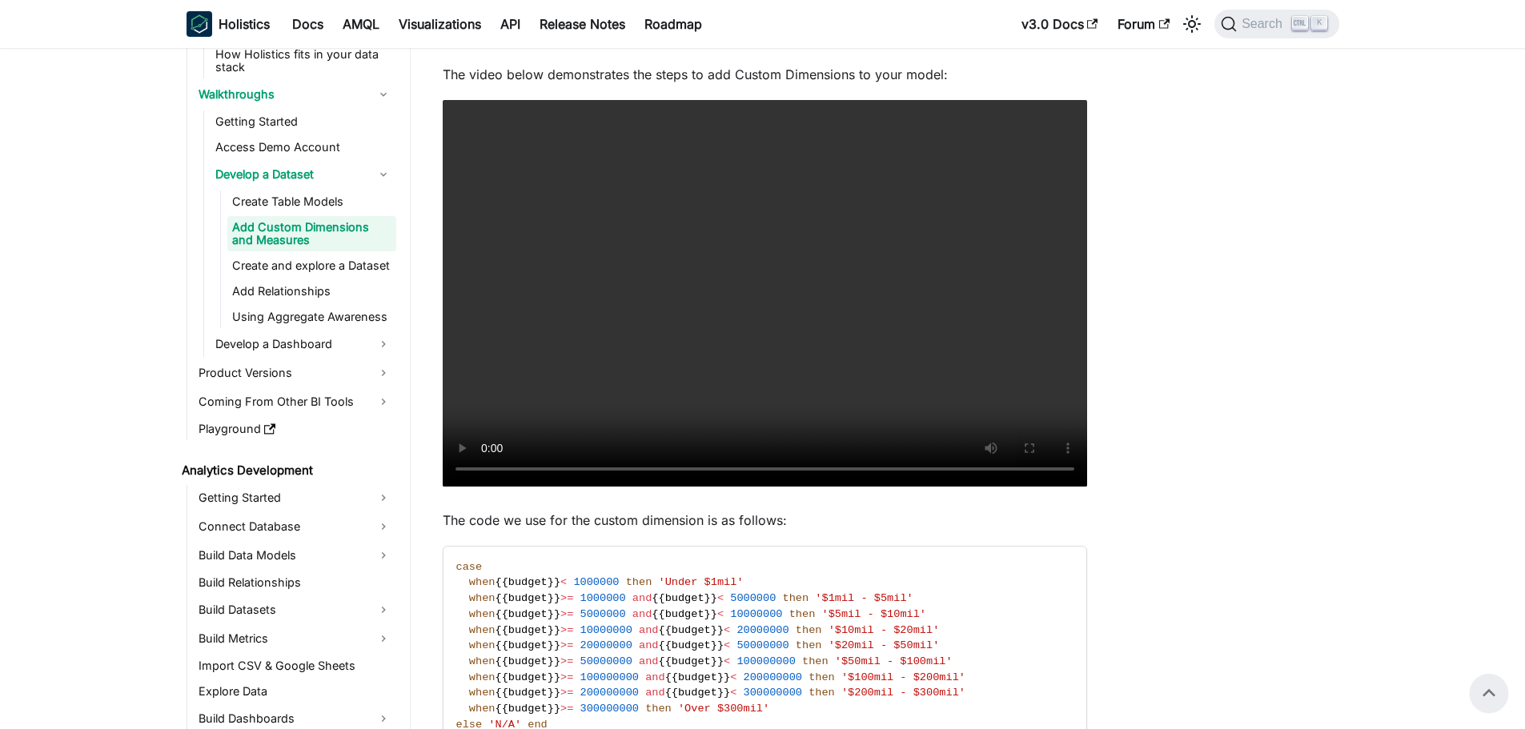
scroll to position [663, 0]
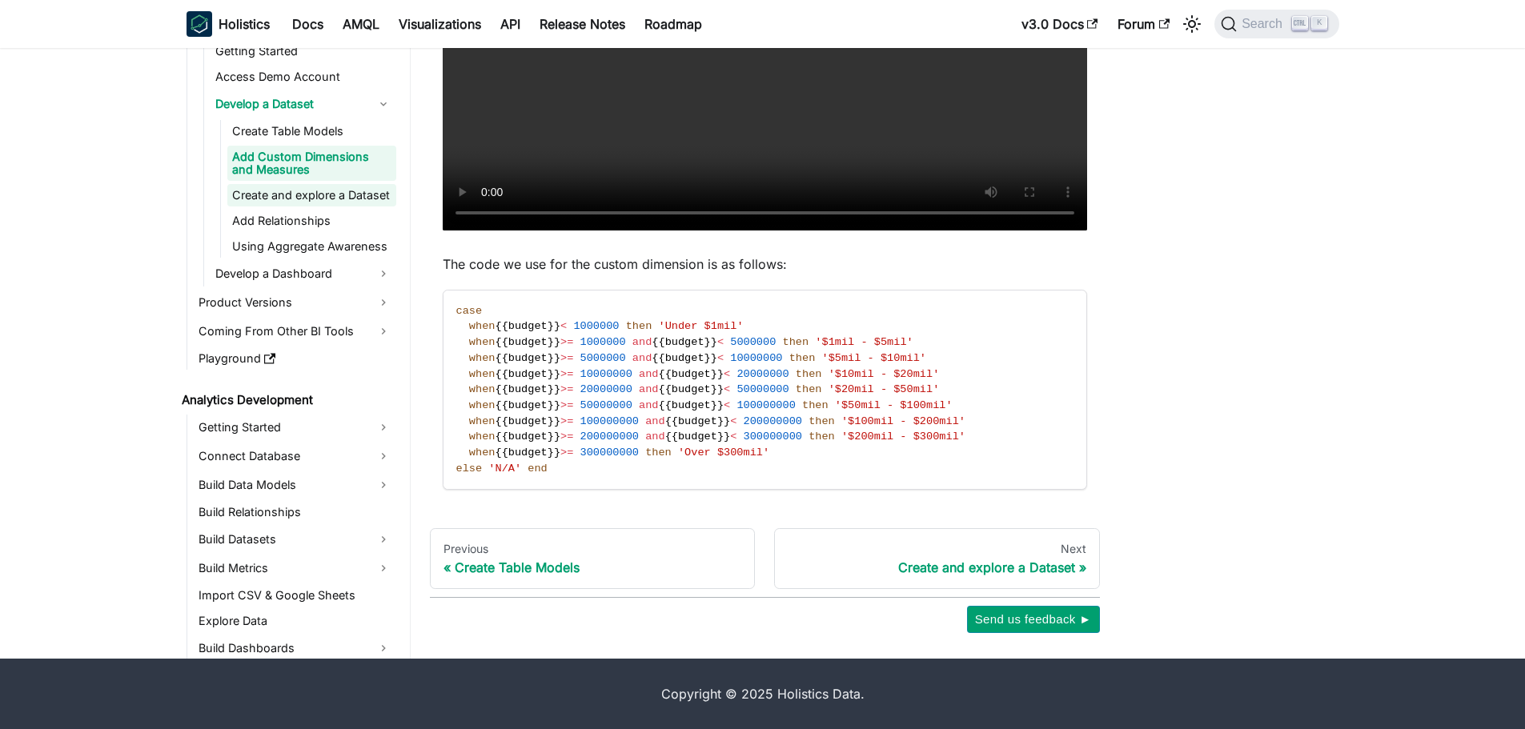
click at [279, 189] on link "Create and explore a Dataset" at bounding box center [311, 195] width 169 height 22
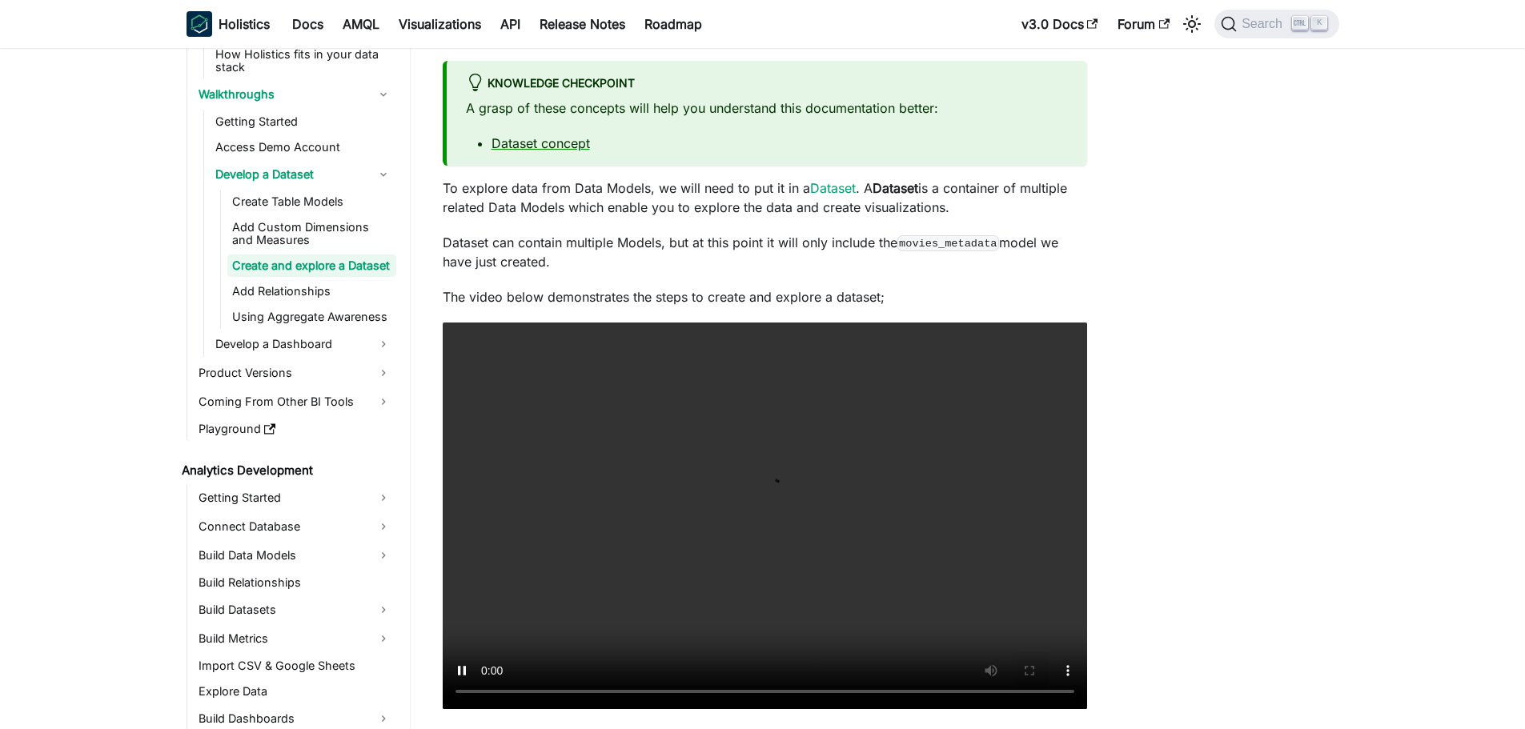
scroll to position [94, 0]
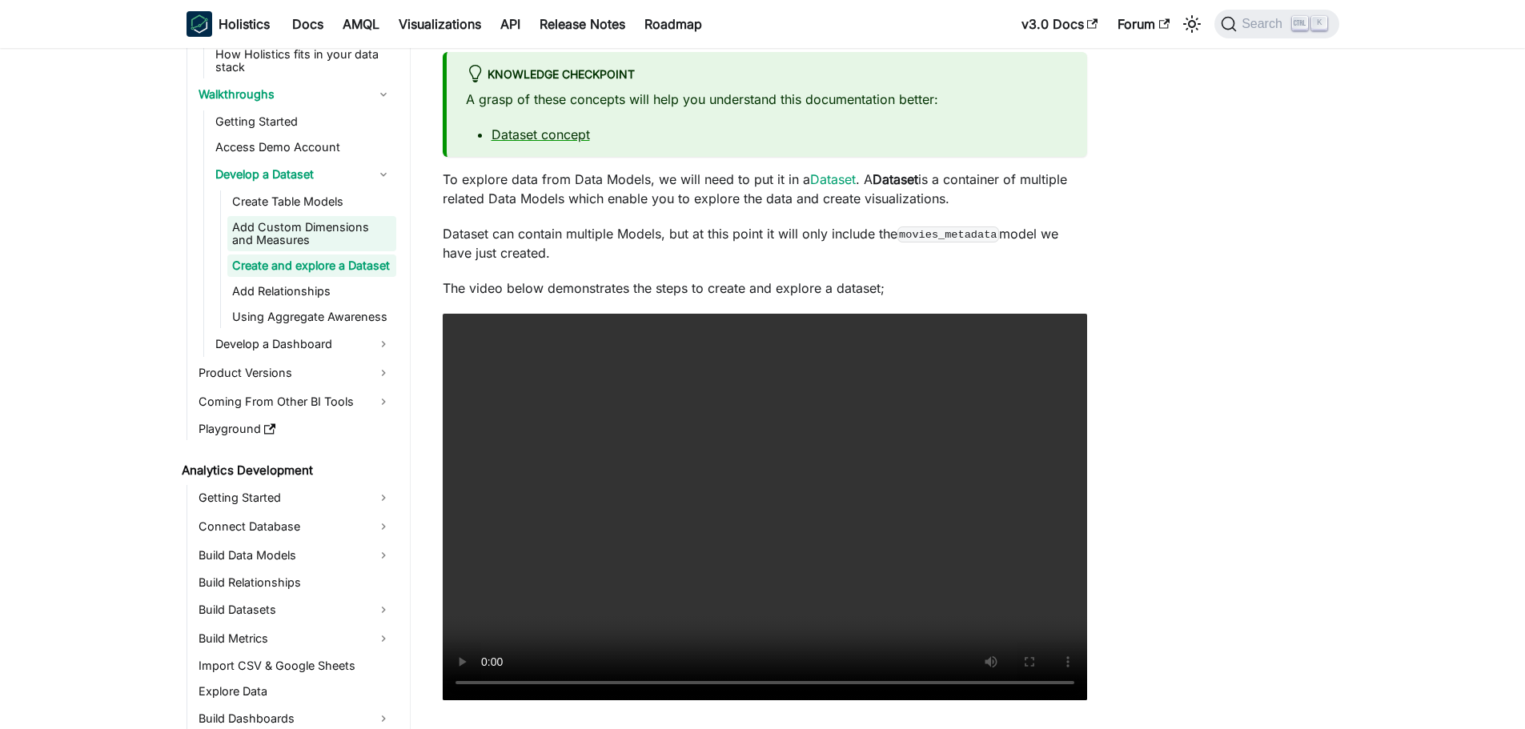
click at [320, 242] on link "Add Custom Dimensions and Measures" at bounding box center [311, 233] width 169 height 35
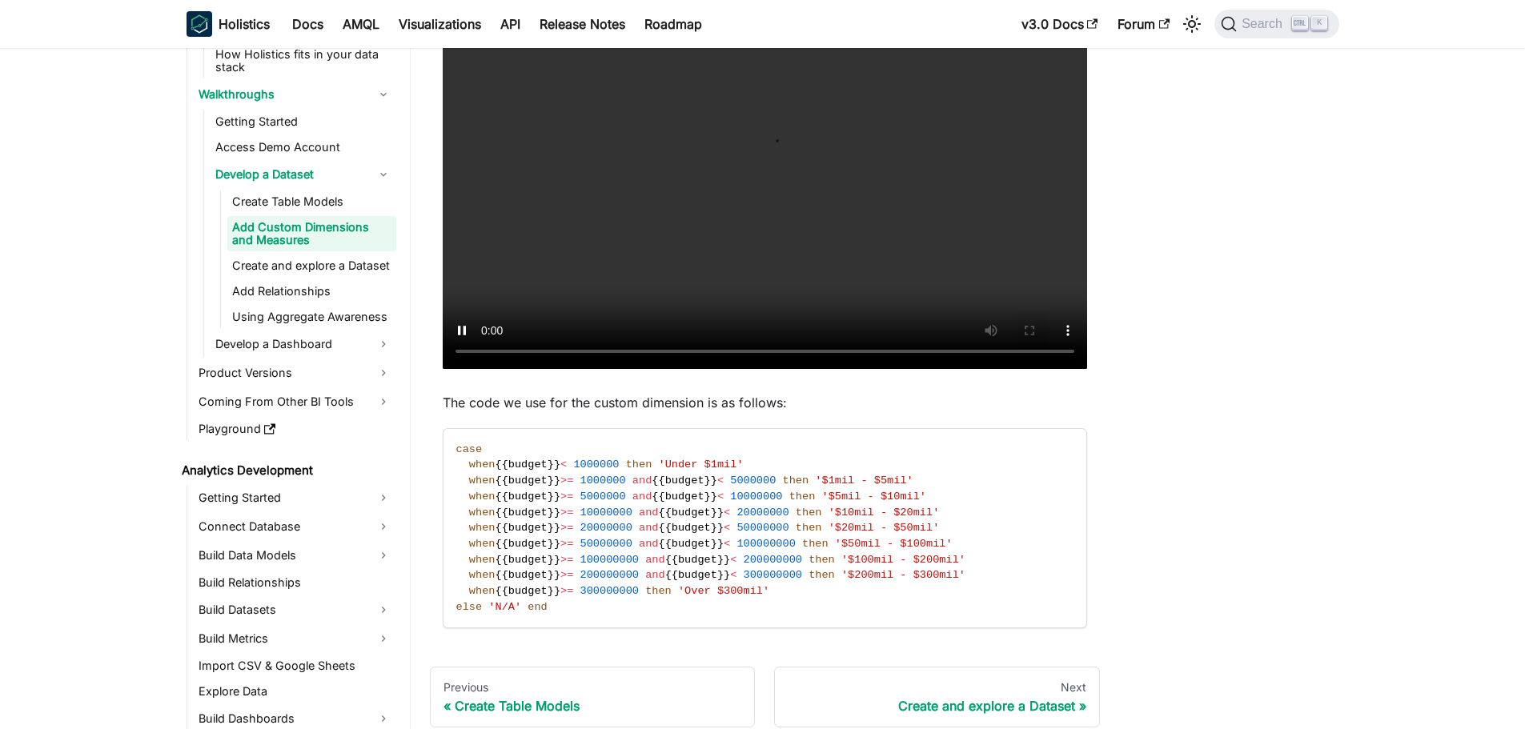
scroll to position [663, 0]
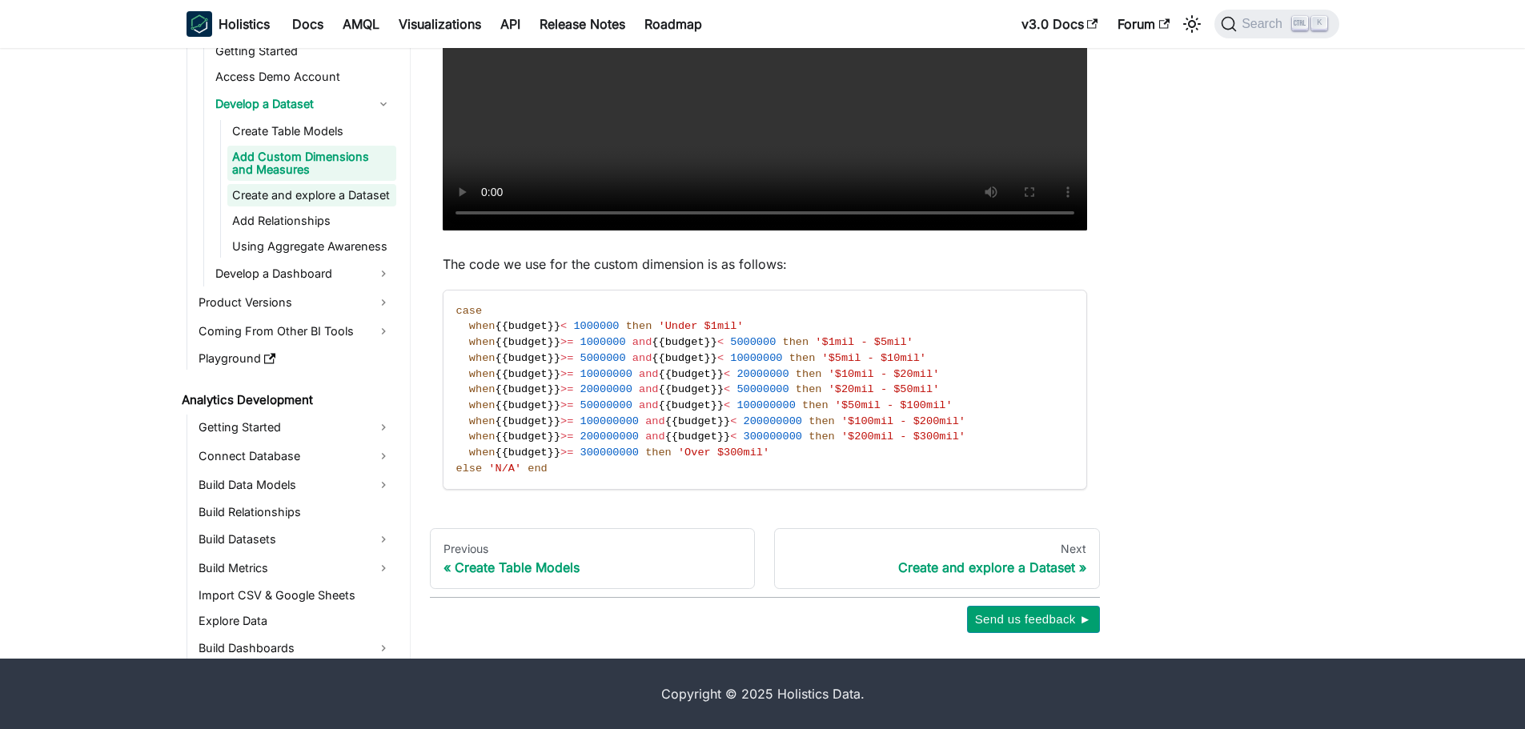
click at [297, 202] on link "Create and explore a Dataset" at bounding box center [311, 195] width 169 height 22
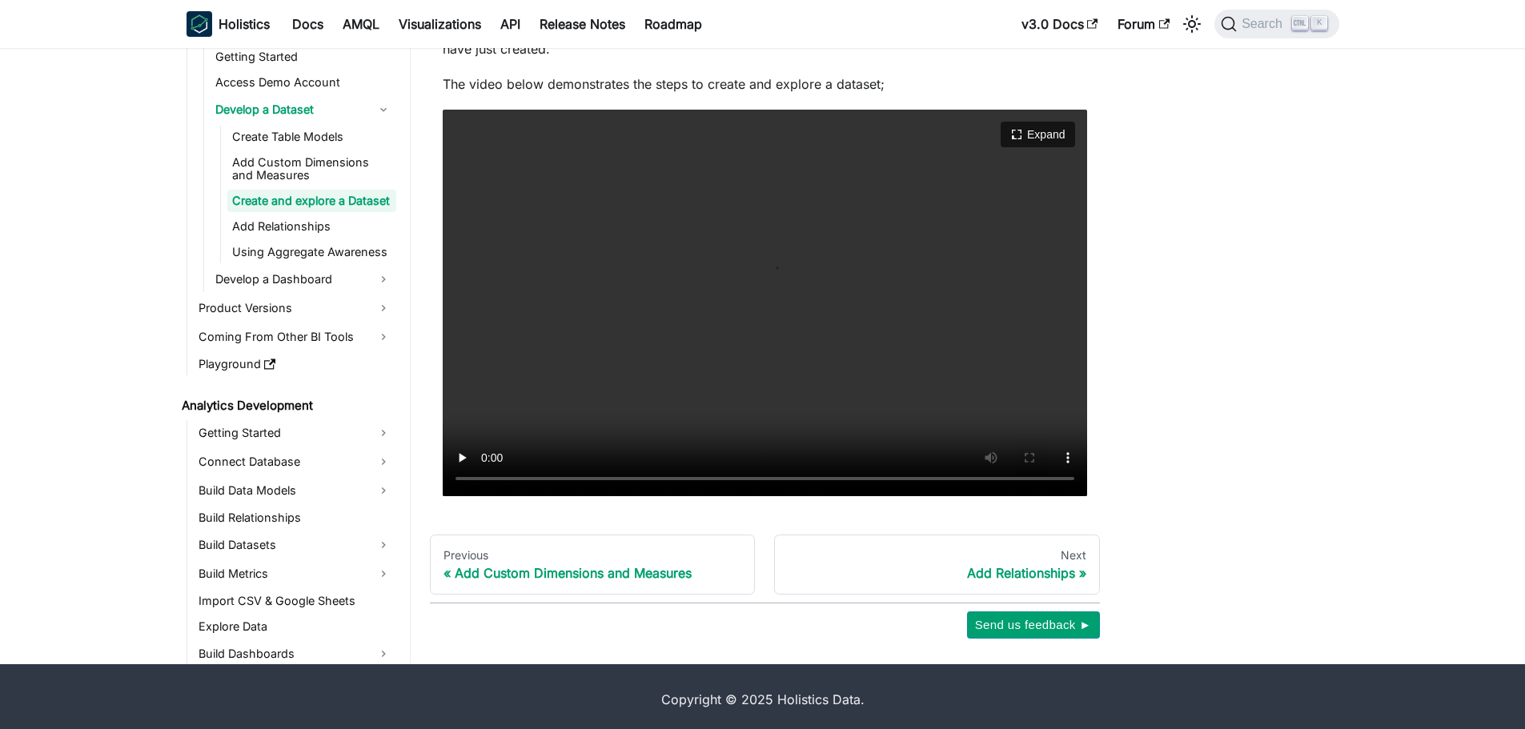
scroll to position [304, 0]
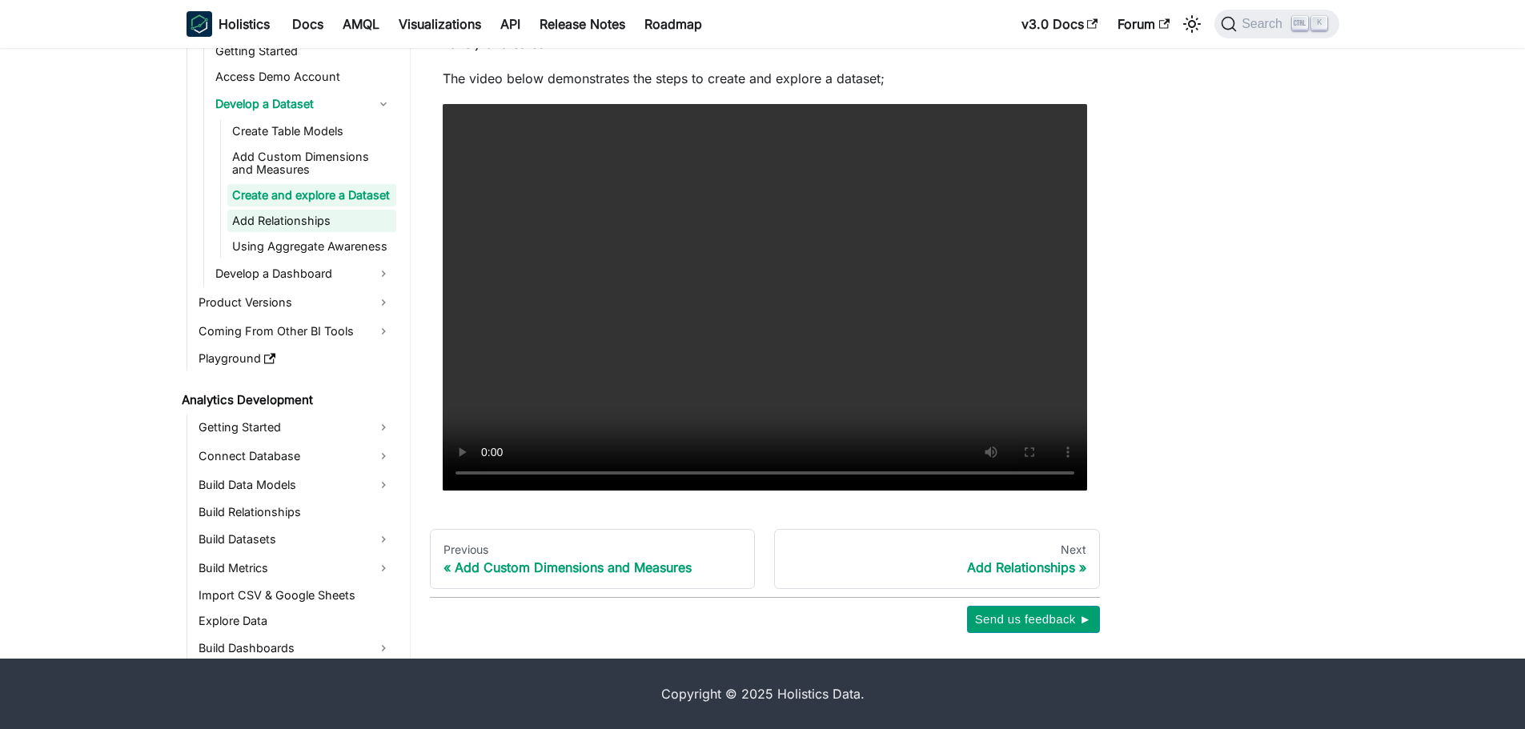
click at [288, 231] on link "Add Relationships" at bounding box center [311, 221] width 169 height 22
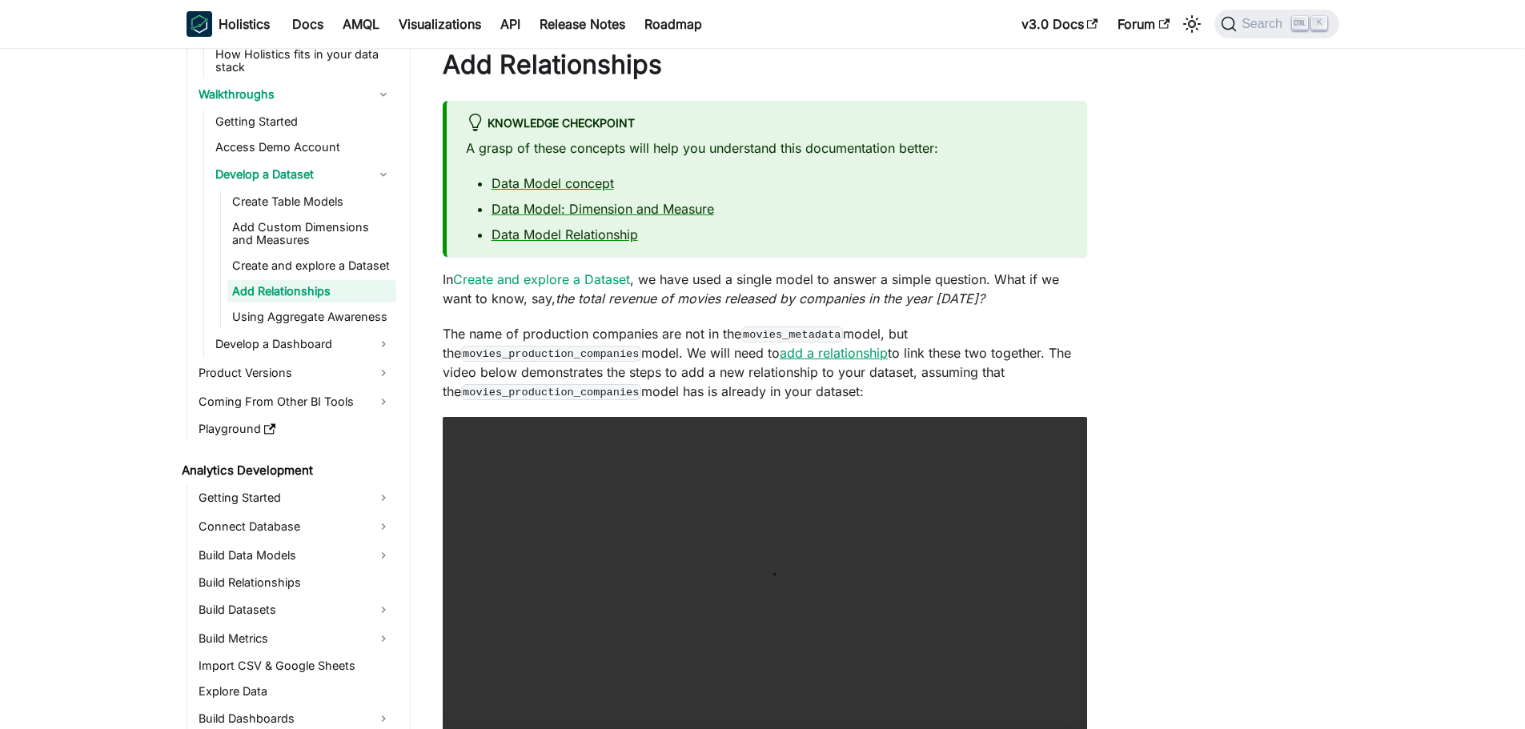
scroll to position [45, 0]
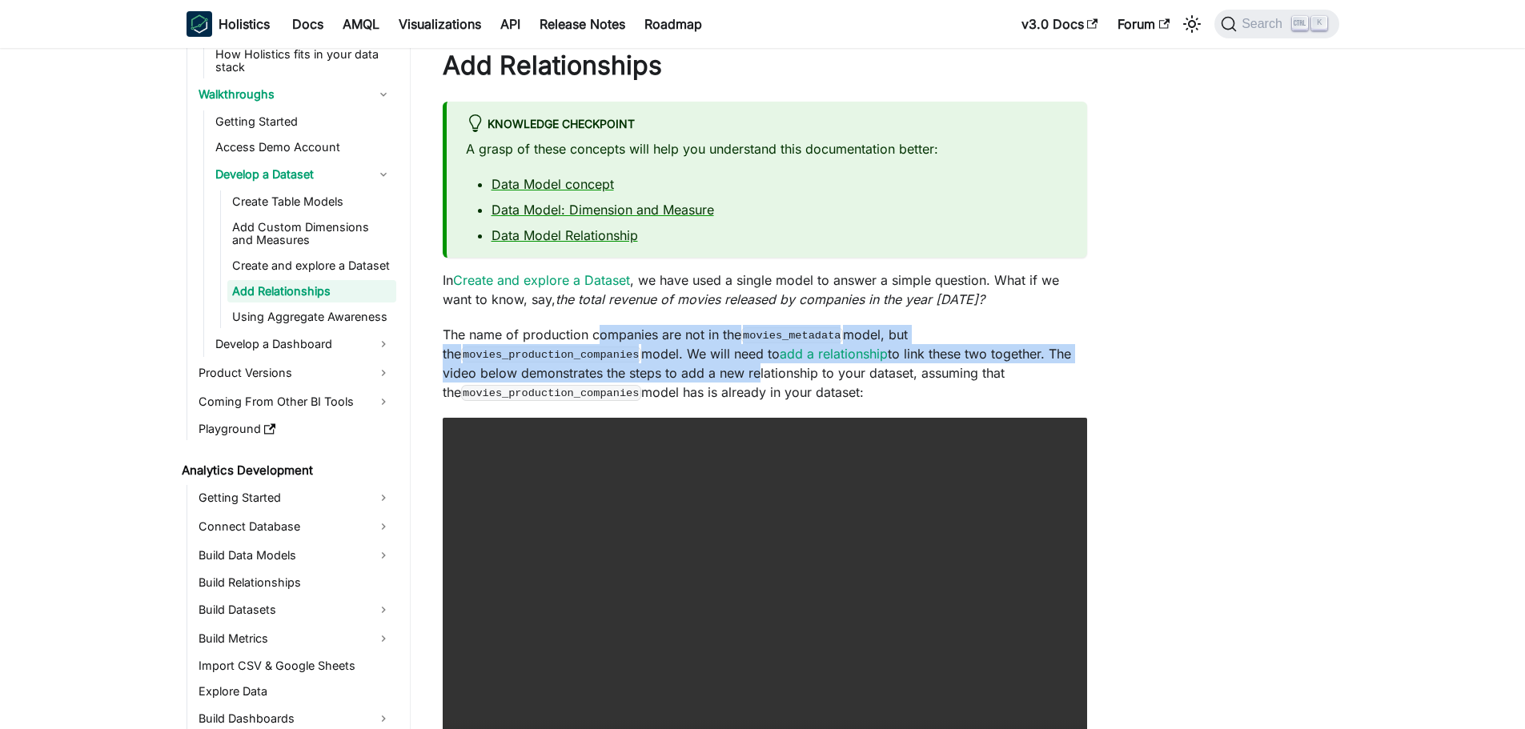
drag, startPoint x: 597, startPoint y: 342, endPoint x: 718, endPoint y: 372, distance: 124.6
click at [718, 372] on p "The name of production companies are not in the movies_metadata model, but the …" at bounding box center [765, 363] width 644 height 77
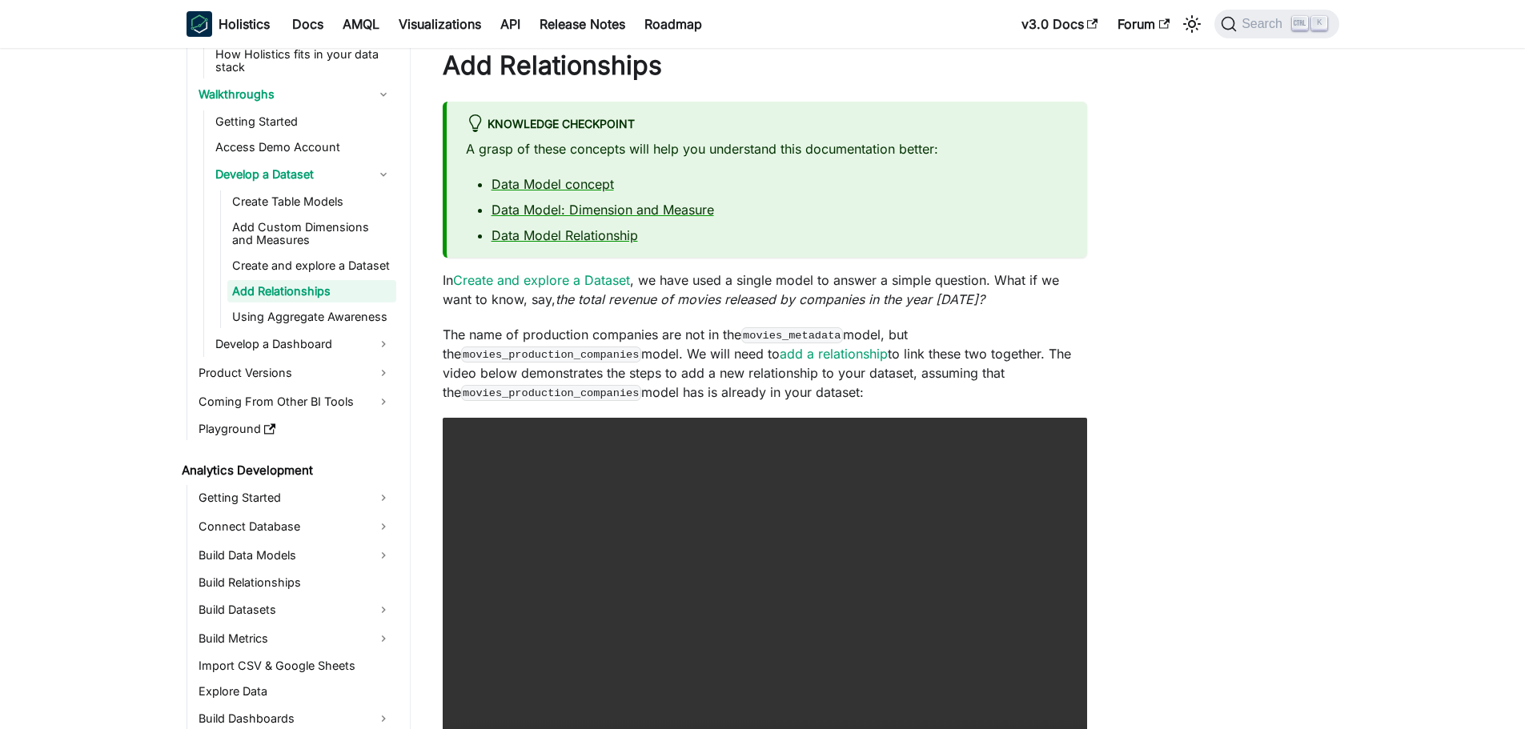
click at [965, 381] on p "The name of production companies are not in the movies_metadata model, but the …" at bounding box center [765, 363] width 644 height 77
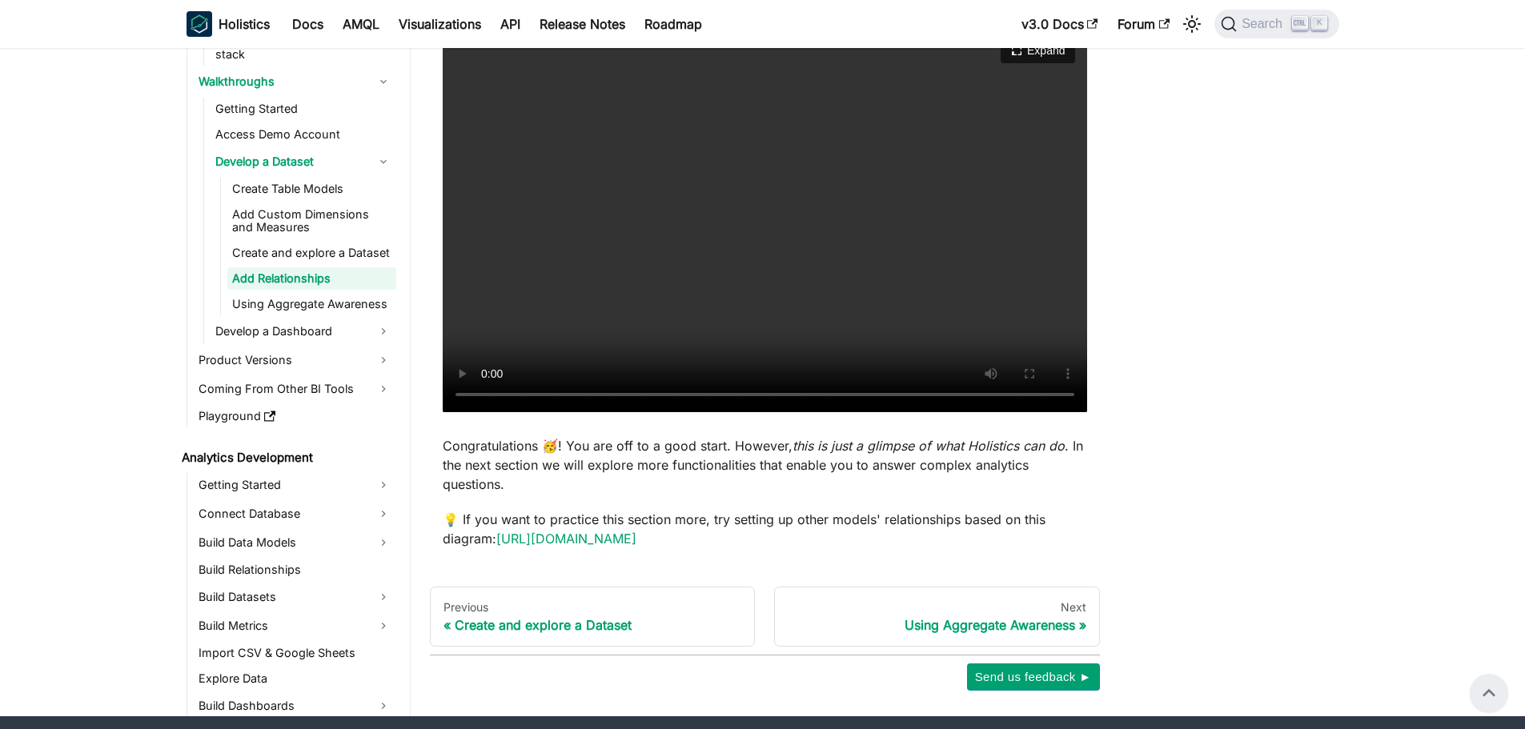
scroll to position [435, 0]
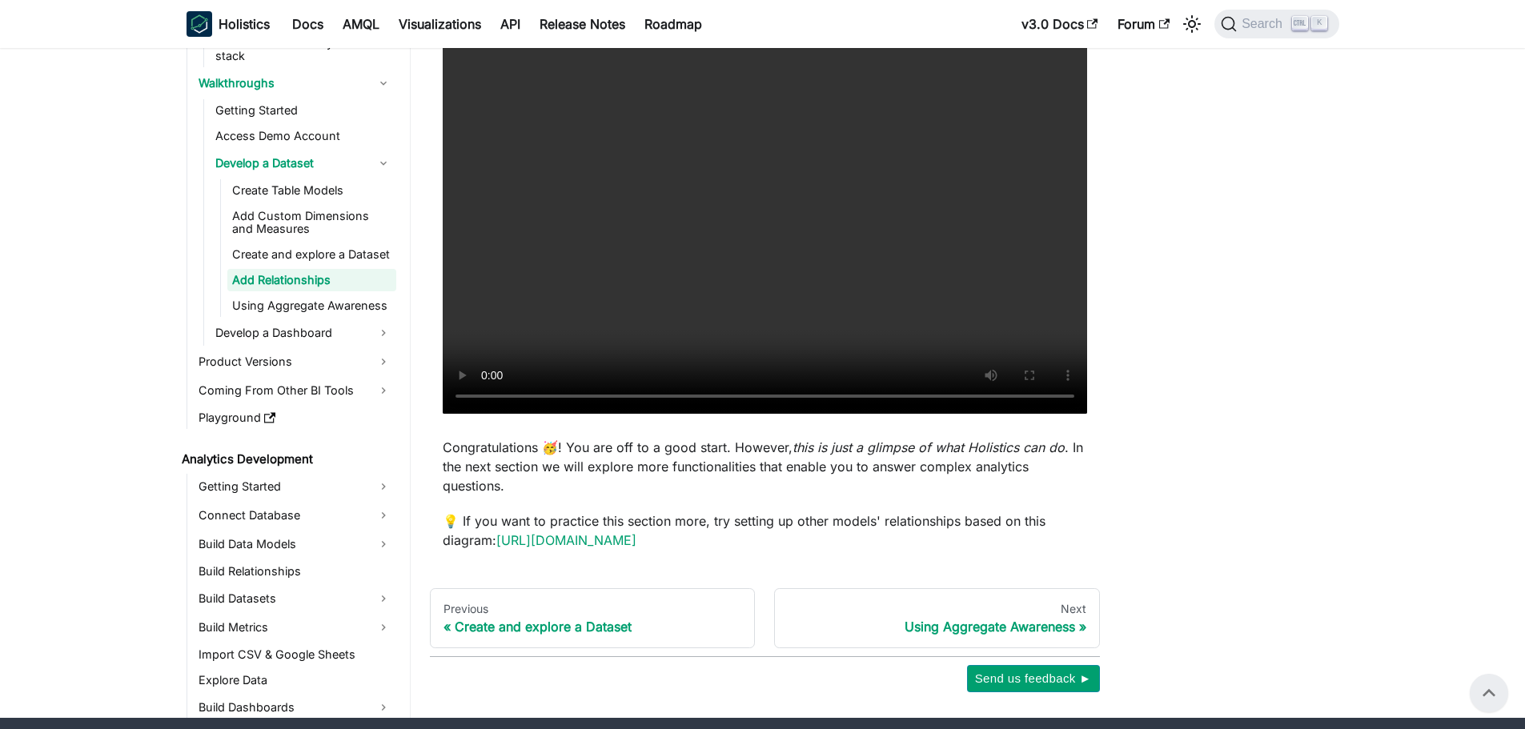
click at [671, 503] on div "Add Relationships Knowledge Checkpoint A grasp of these concepts will help you …" at bounding box center [765, 104] width 644 height 891
click at [280, 307] on link "Using Aggregate Awareness" at bounding box center [311, 306] width 169 height 22
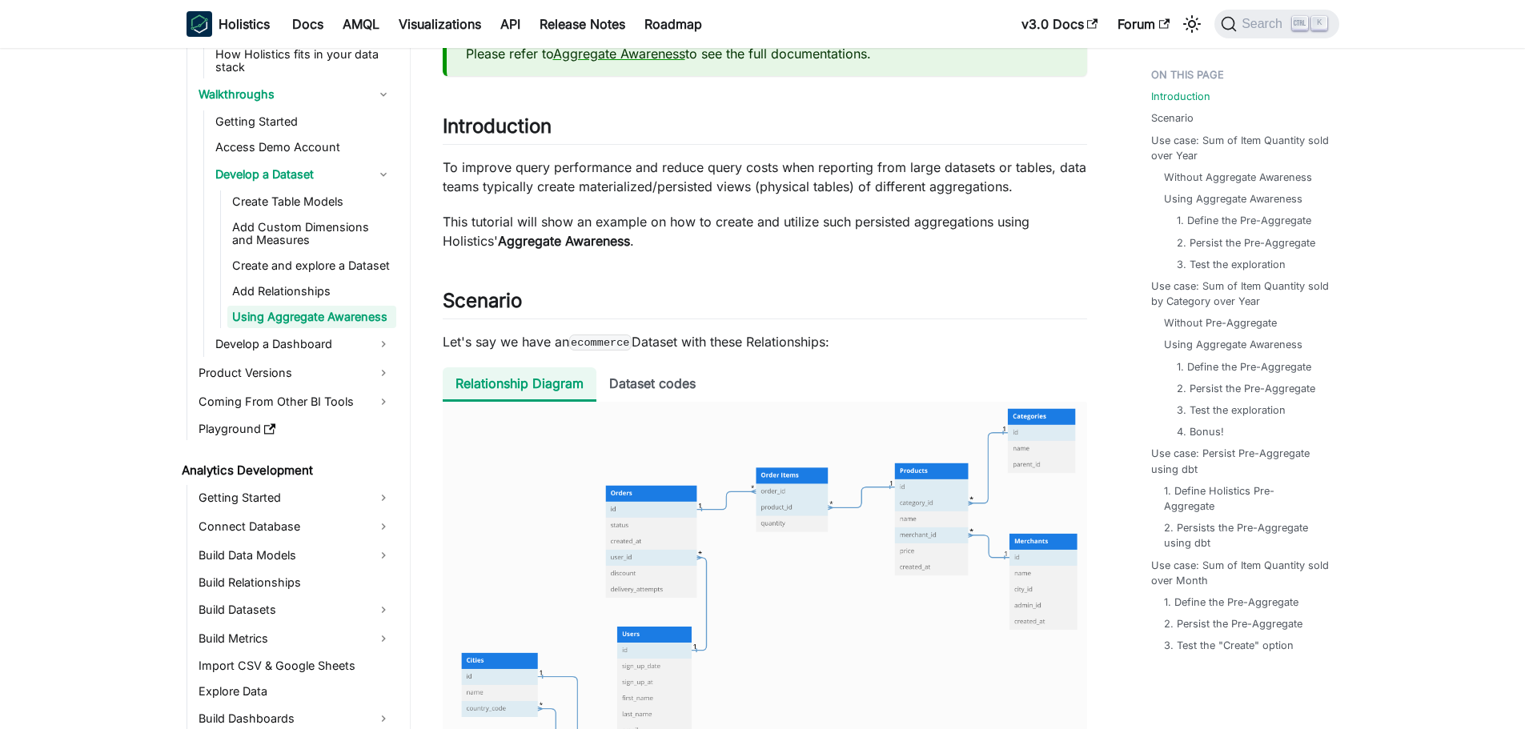
scroll to position [139, 0]
click at [593, 529] on img at bounding box center [765, 624] width 644 height 443
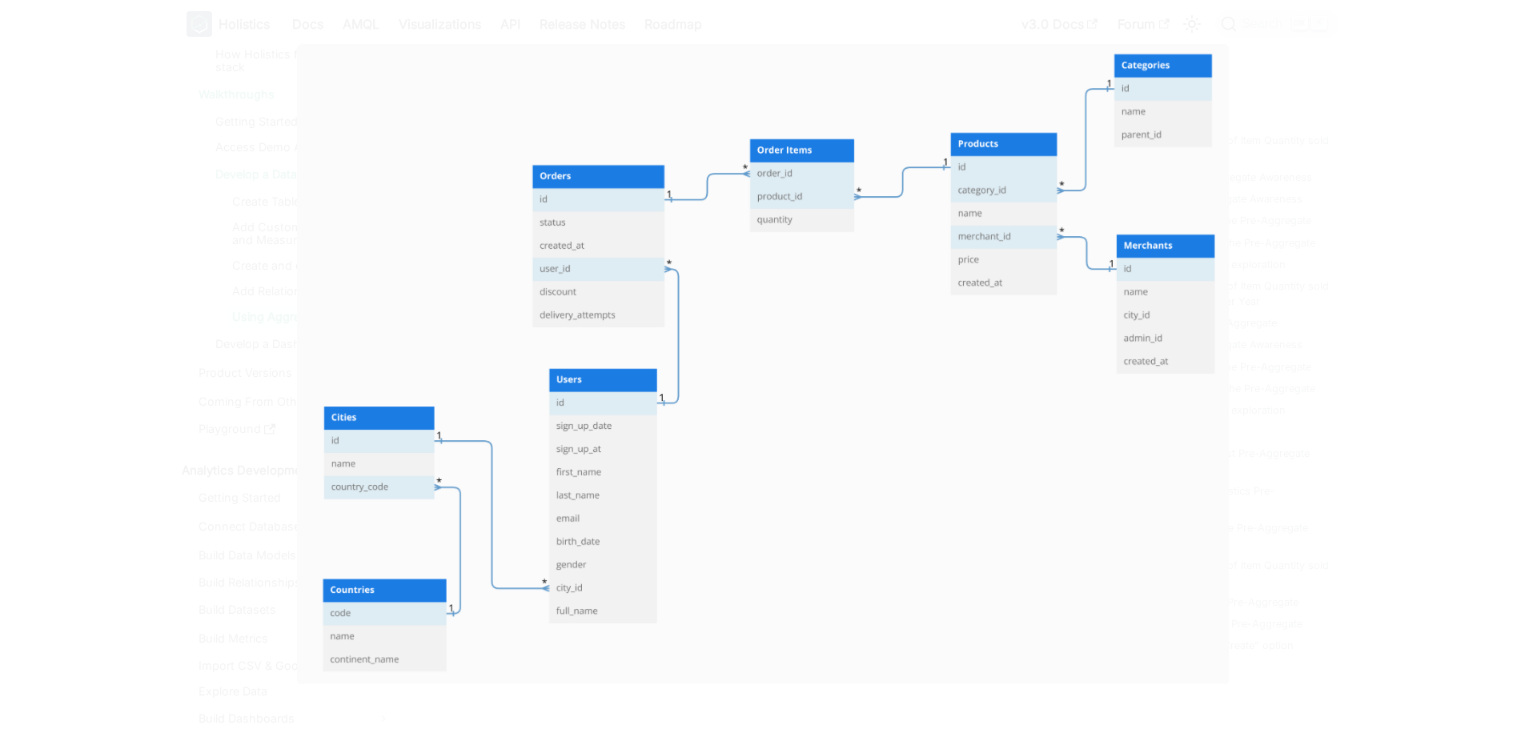
click at [830, 611] on img at bounding box center [762, 364] width 932 height 640
click at [1390, 595] on div at bounding box center [762, 364] width 1525 height 729
click at [1396, 86] on div at bounding box center [762, 364] width 1525 height 729
click at [350, 175] on img at bounding box center [762, 364] width 932 height 640
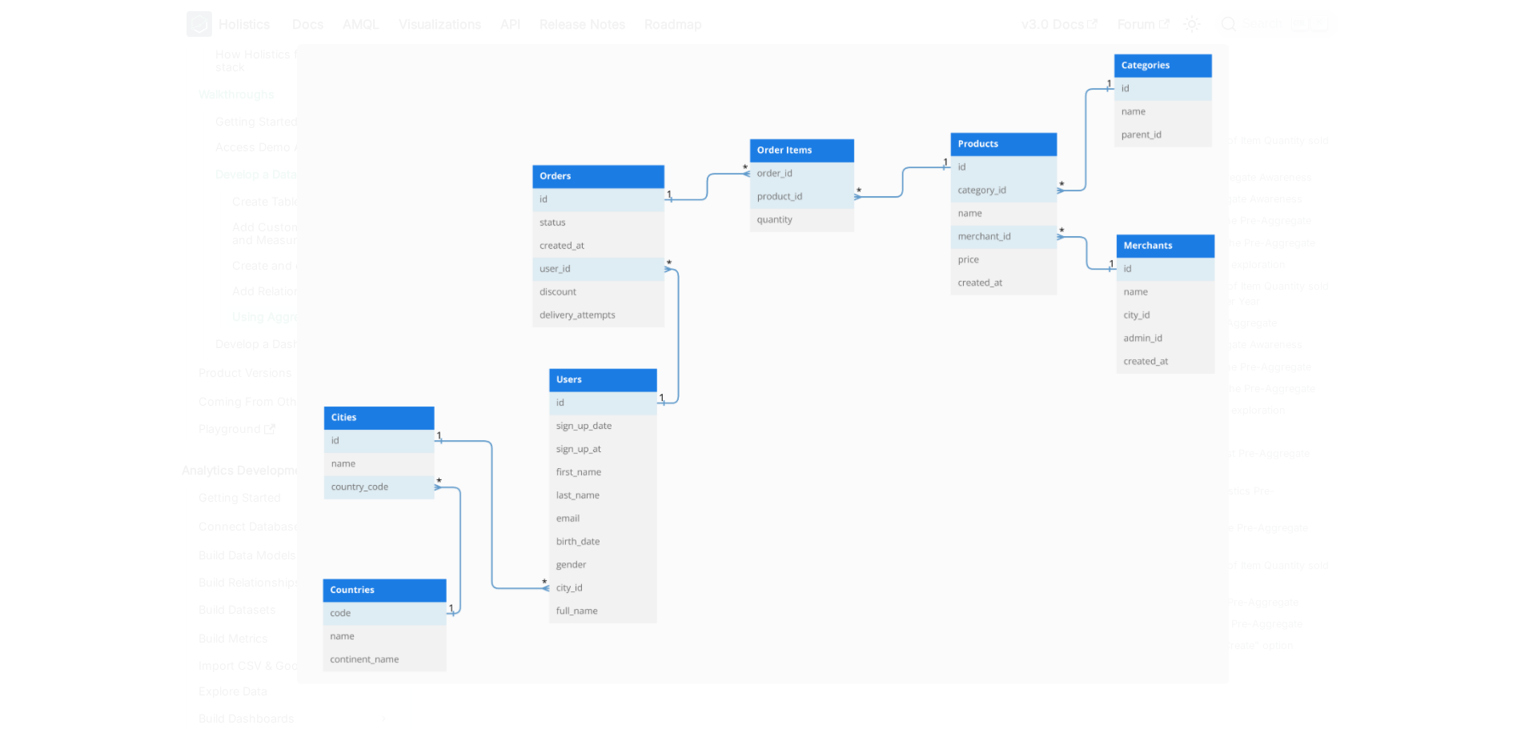
click at [1355, 526] on div at bounding box center [762, 364] width 1525 height 729
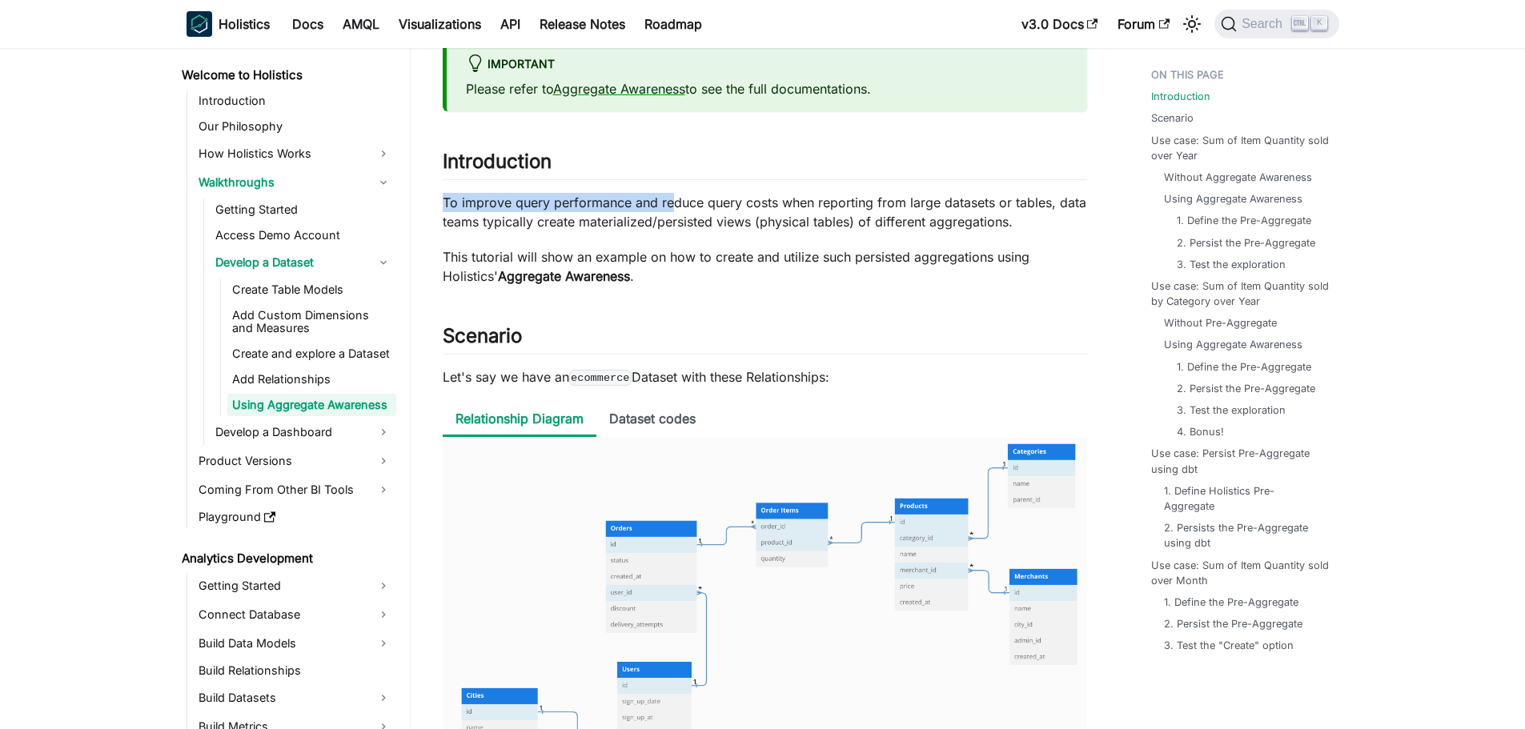
drag, startPoint x: 674, startPoint y: 189, endPoint x: 764, endPoint y: 191, distance: 89.7
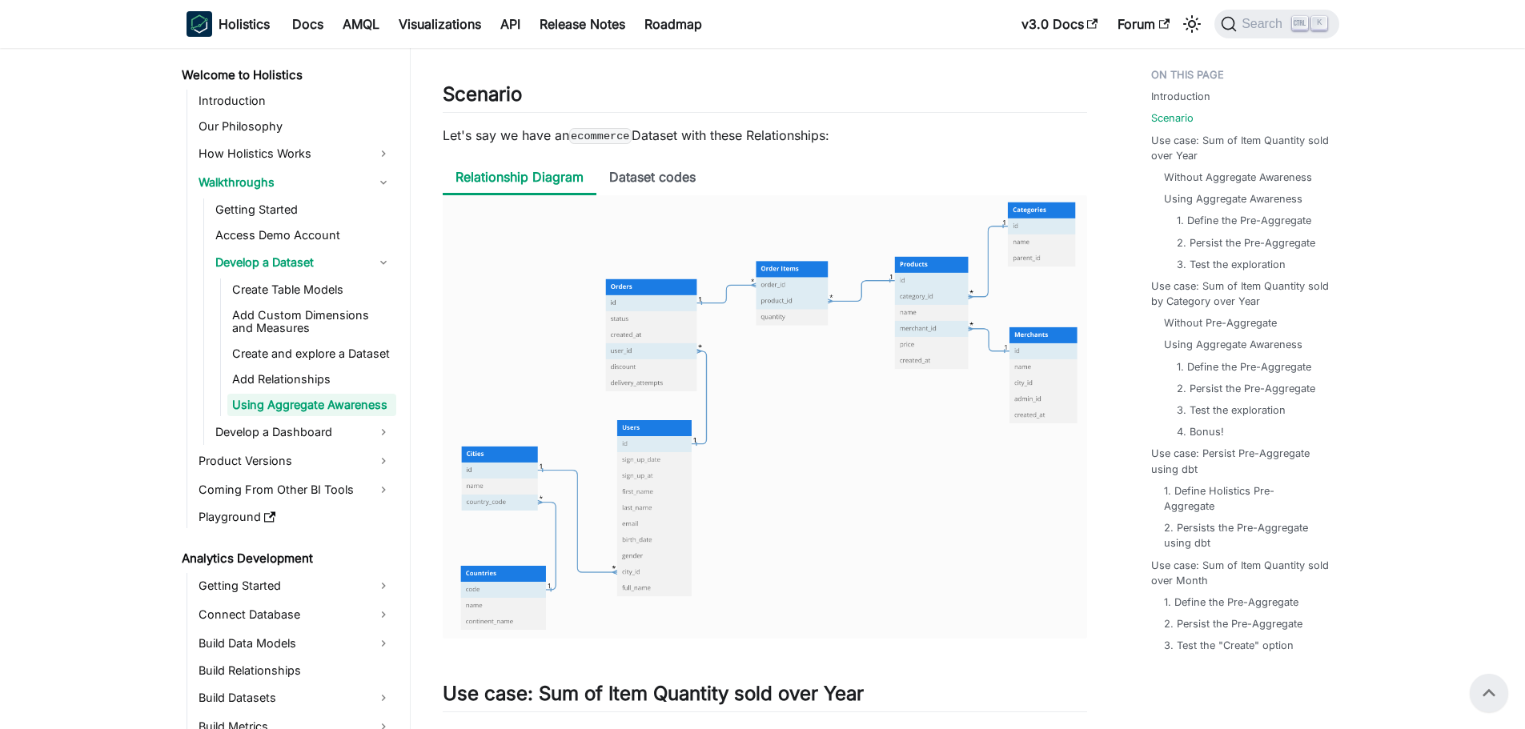
scroll to position [346, 0]
click at [663, 176] on li "Dataset codes" at bounding box center [652, 179] width 112 height 34
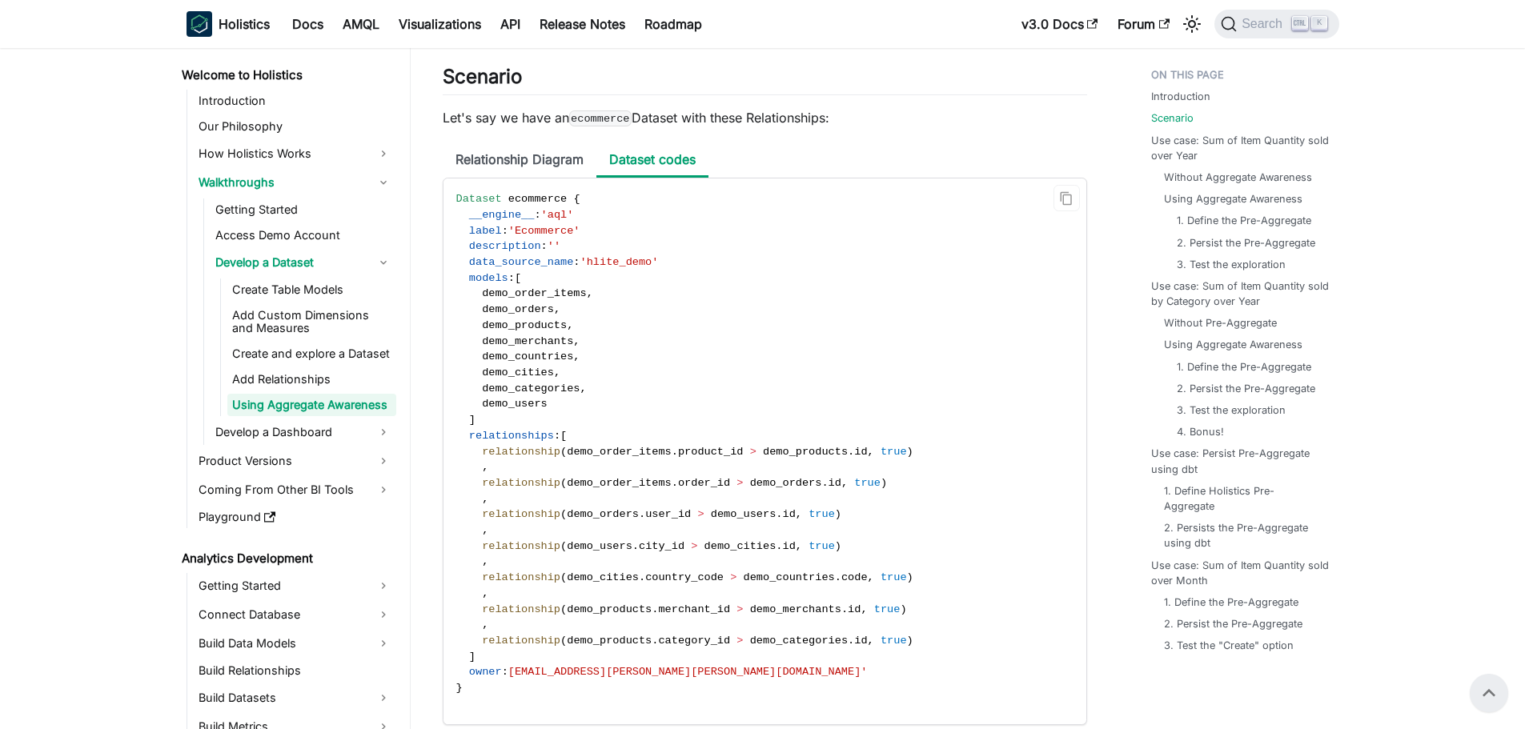
scroll to position [363, 0]
click at [532, 150] on li "Relationship Diagram" at bounding box center [520, 161] width 154 height 34
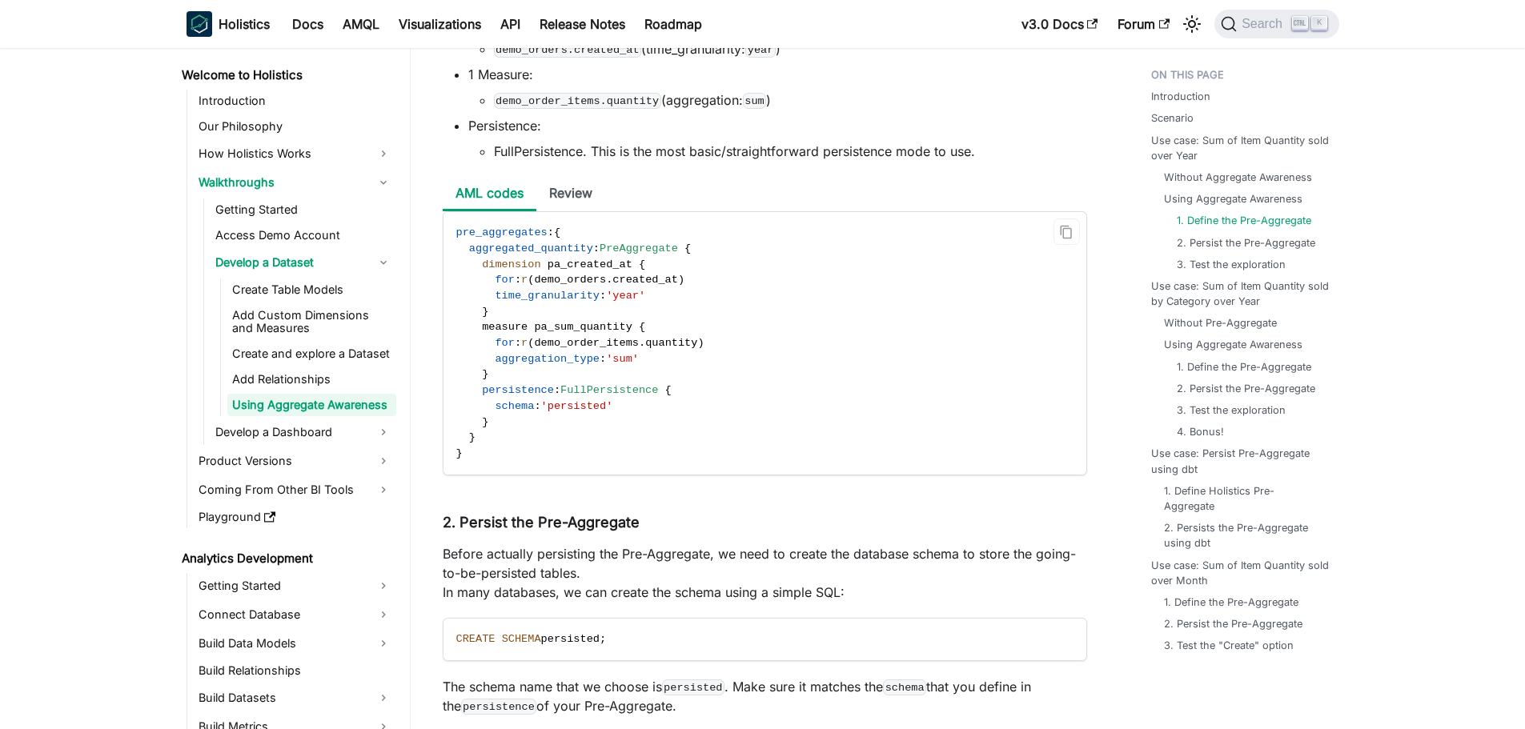
scroll to position [2175, 0]
click at [579, 180] on li "Review" at bounding box center [570, 193] width 69 height 34
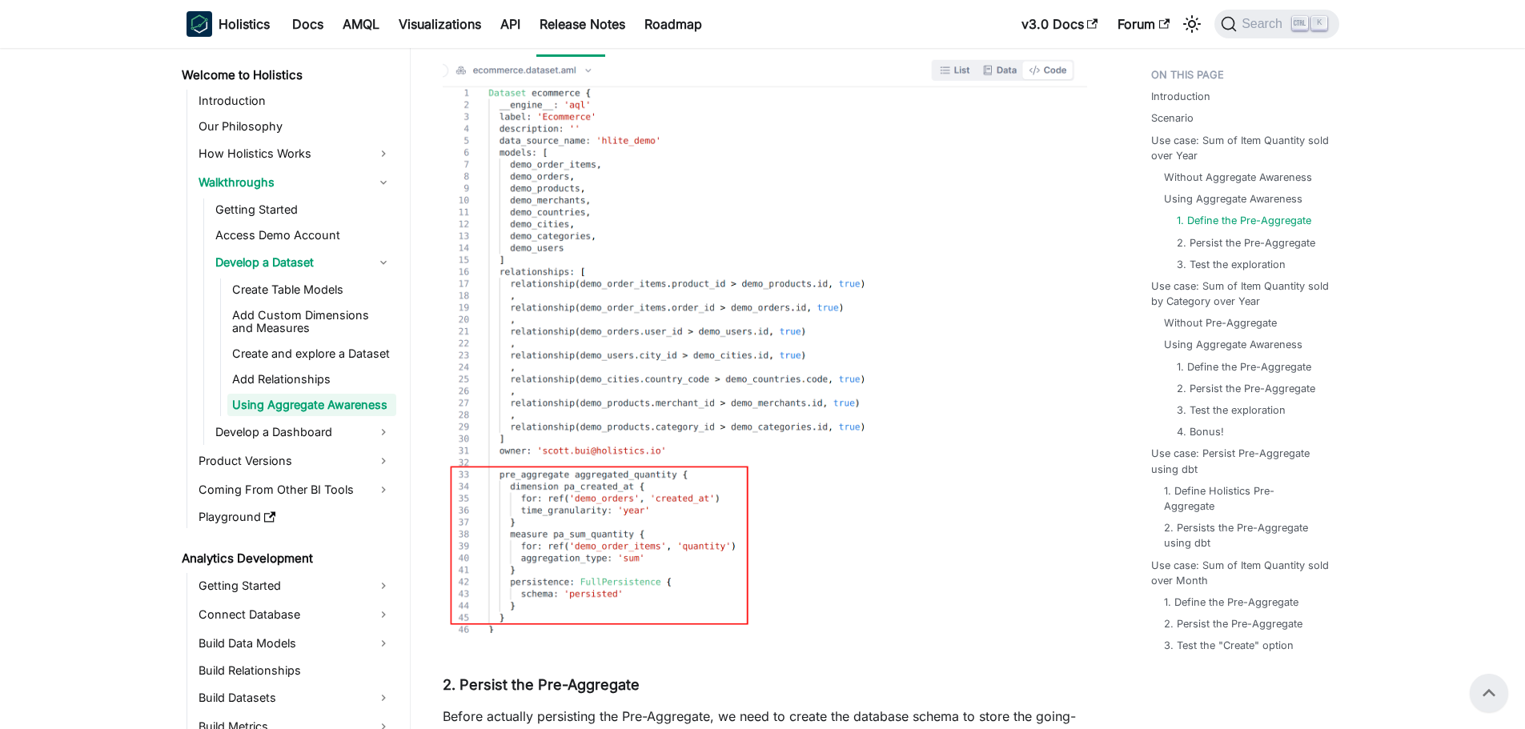
scroll to position [2287, 0]
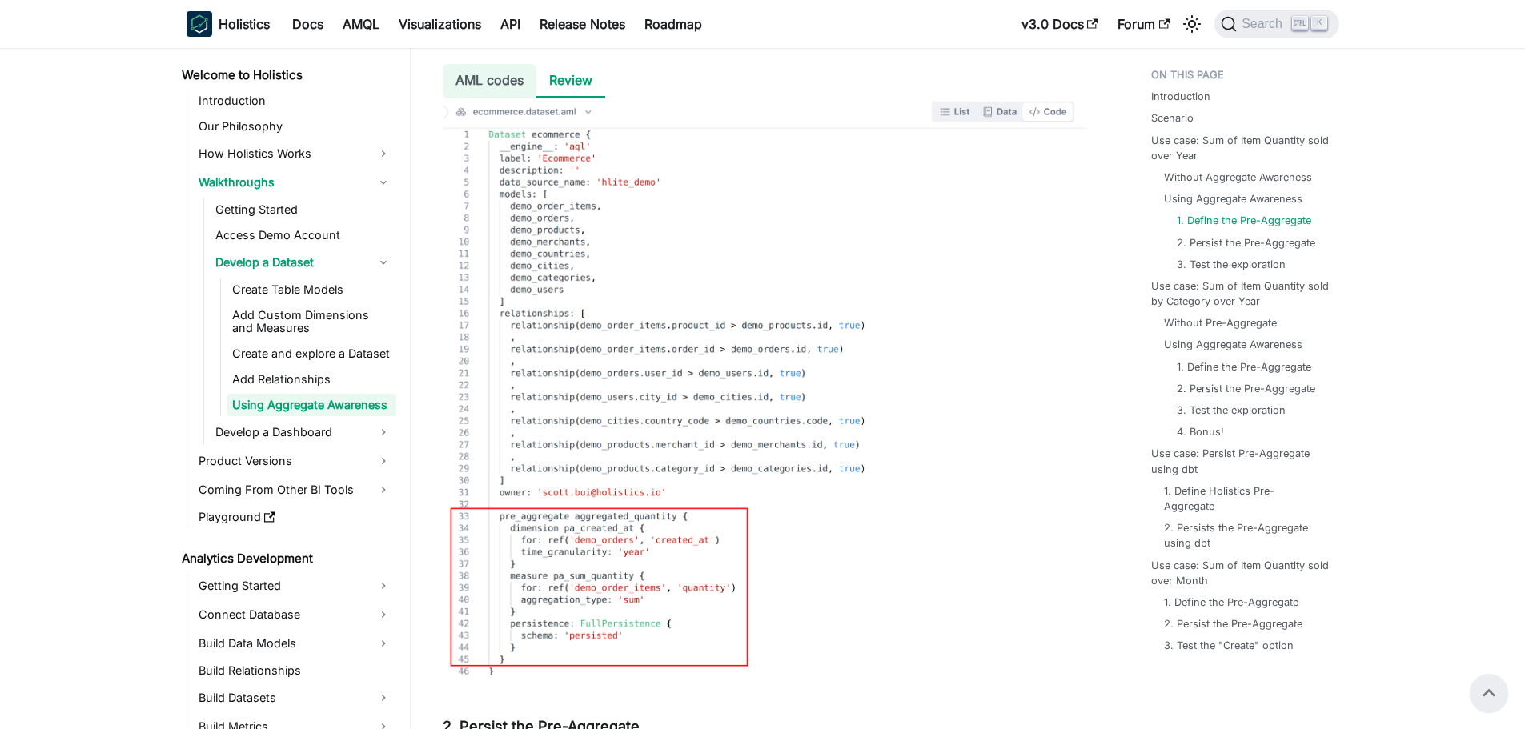
click at [503, 78] on li "AML codes" at bounding box center [490, 81] width 94 height 34
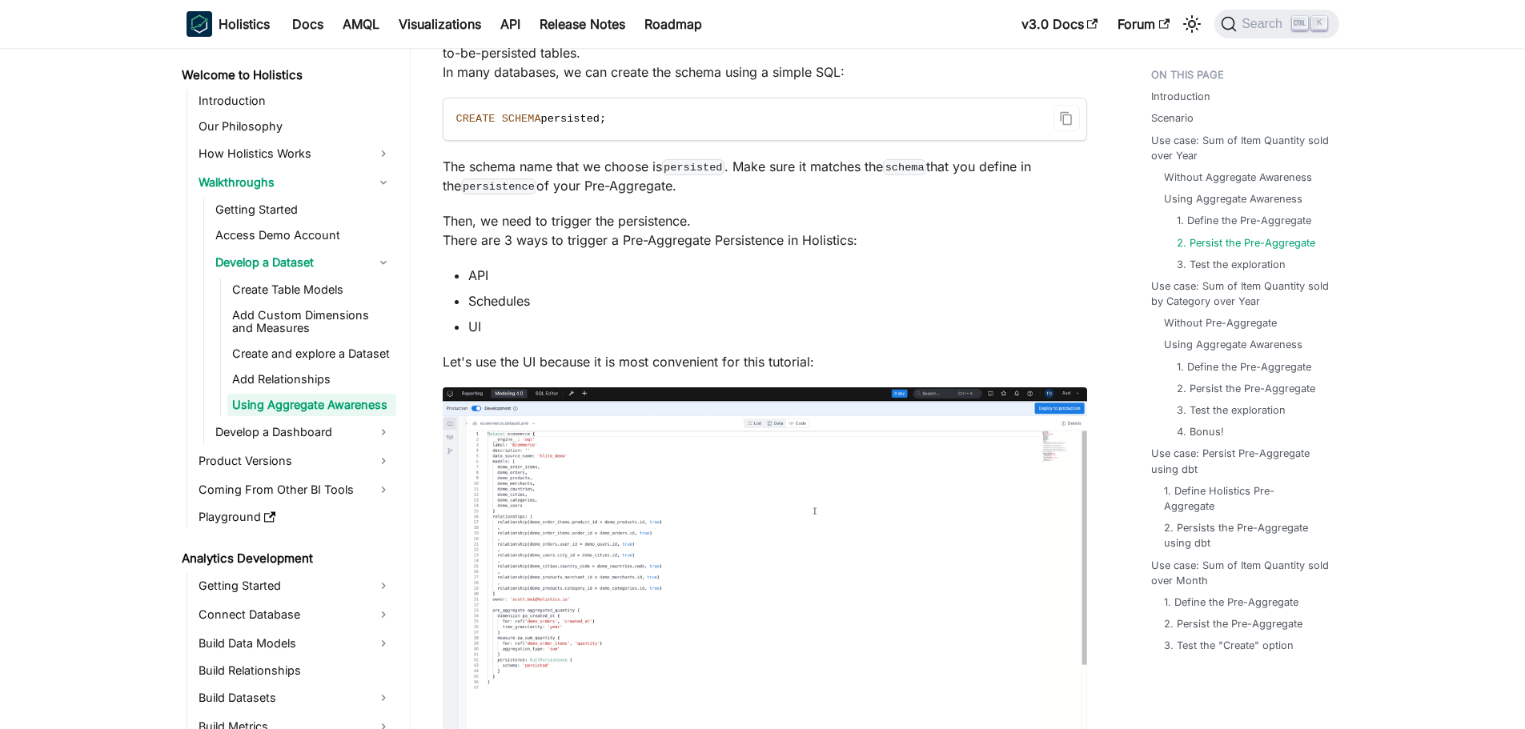
scroll to position [2696, 0]
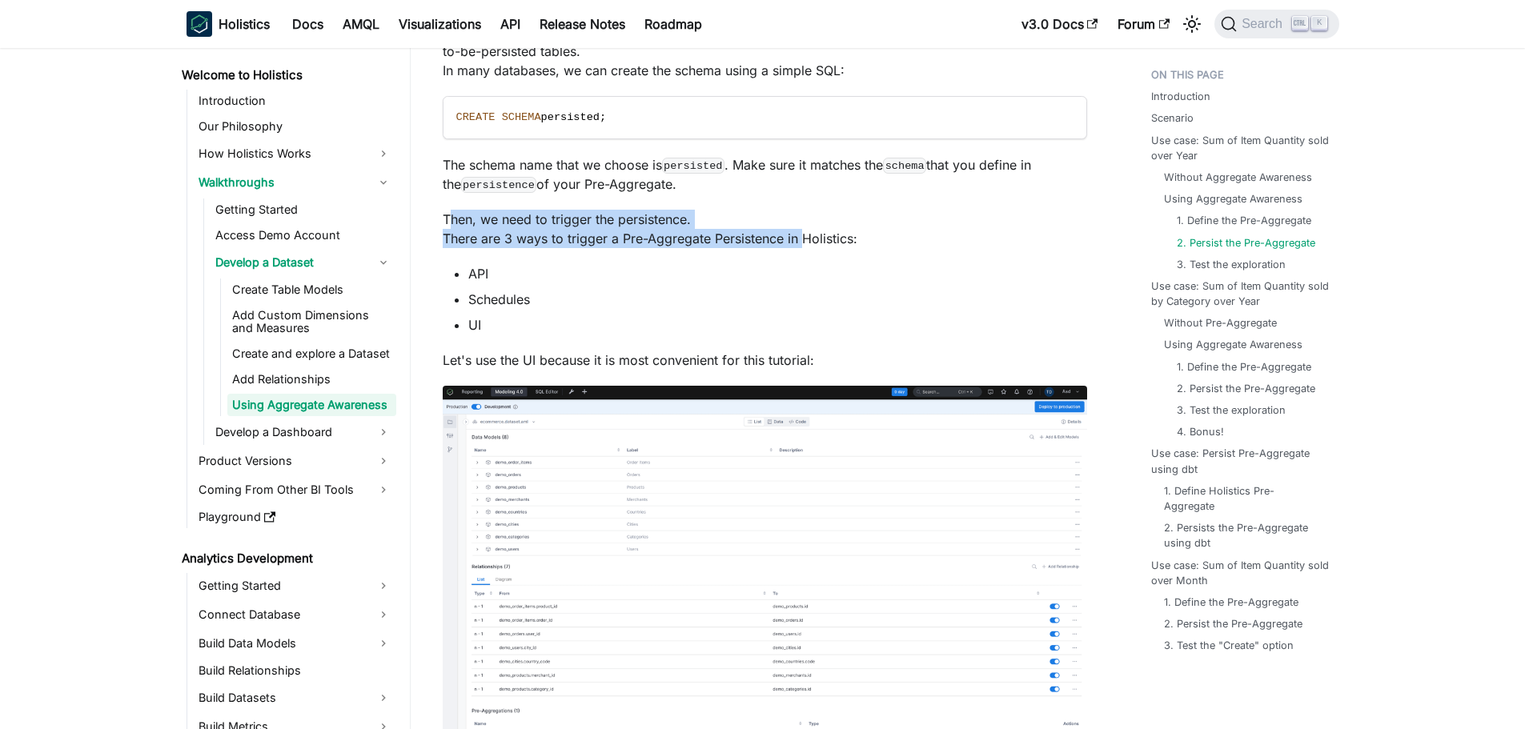
drag, startPoint x: 451, startPoint y: 218, endPoint x: 803, endPoint y: 243, distance: 353.1
click at [803, 243] on p "Then, we need to trigger the persistence. There are 3 ways to trigger a Pre-Agg…" at bounding box center [765, 229] width 644 height 38
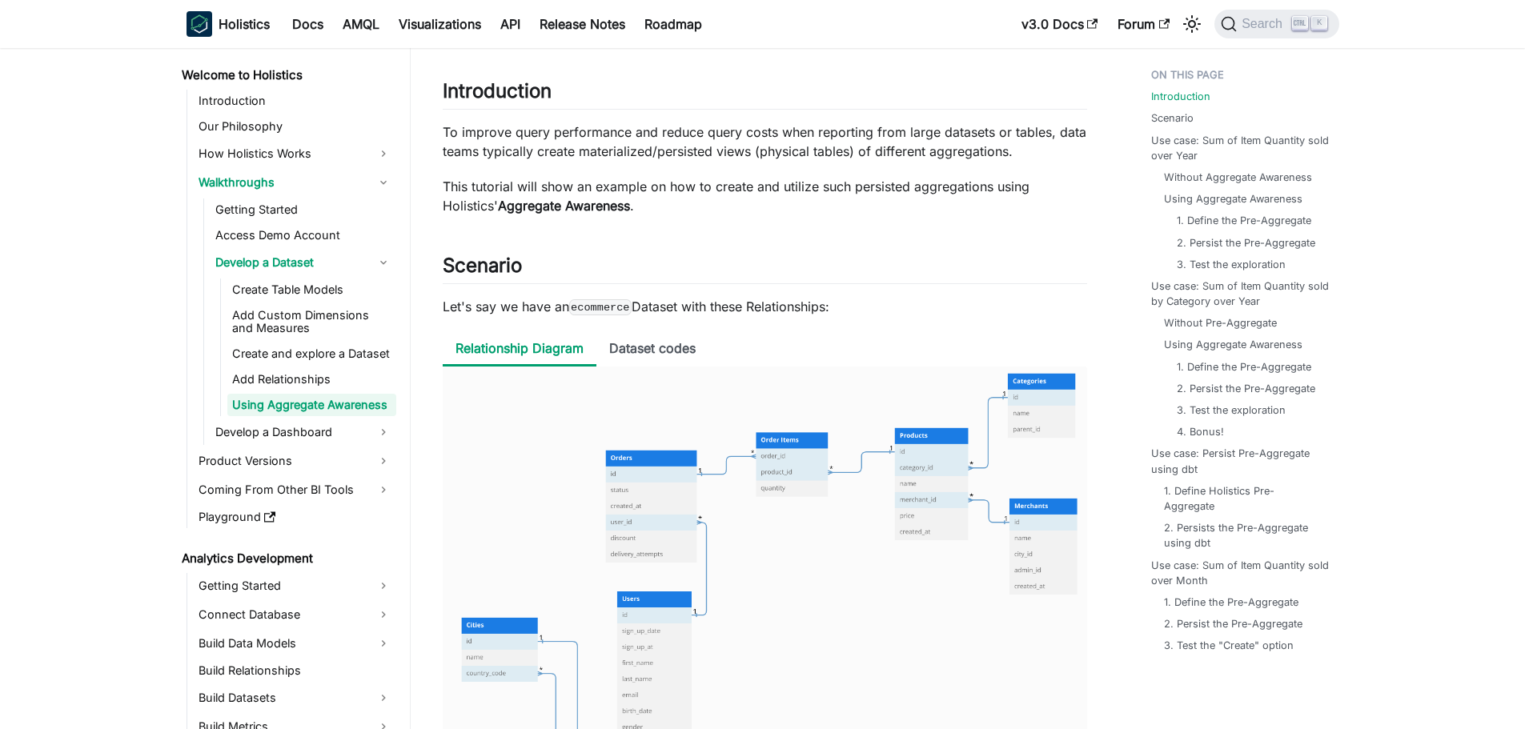
scroll to position [0, 0]
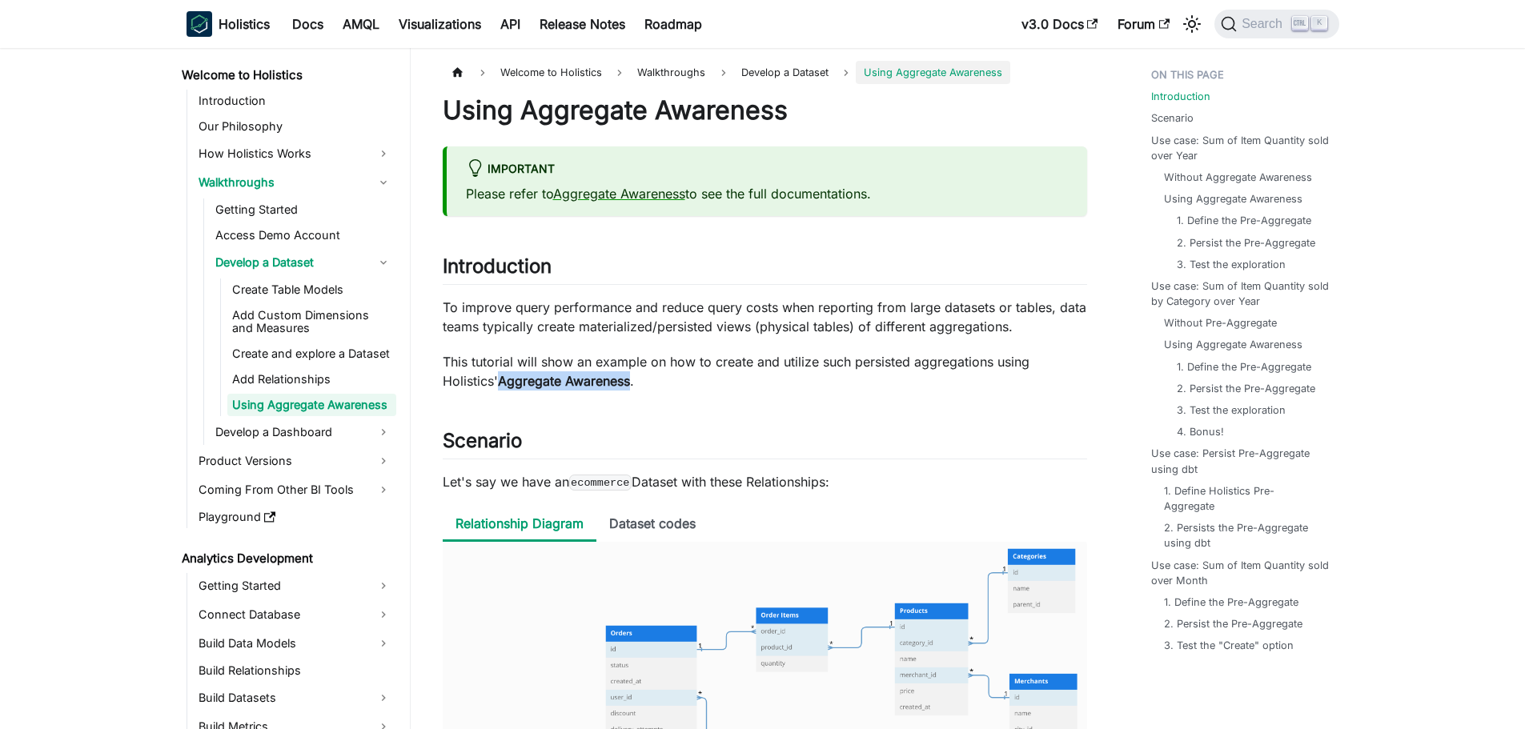
drag, startPoint x: 639, startPoint y: 379, endPoint x: 501, endPoint y: 388, distance: 138.8
click at [501, 388] on p "This tutorial will show an example on how to create and utilize such persisted …" at bounding box center [765, 371] width 644 height 38
copy strong "Aggregate Awareness"
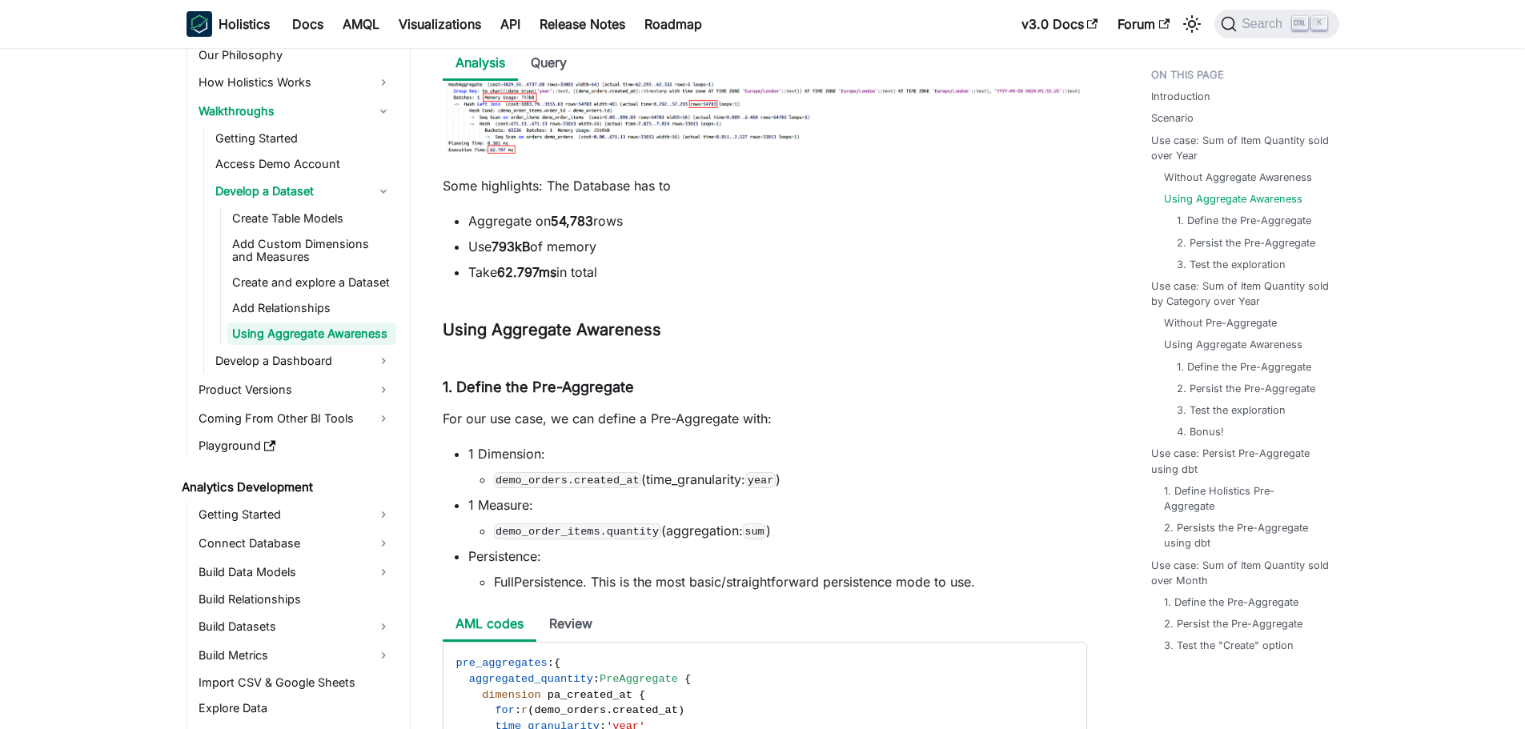
scroll to position [1990, 0]
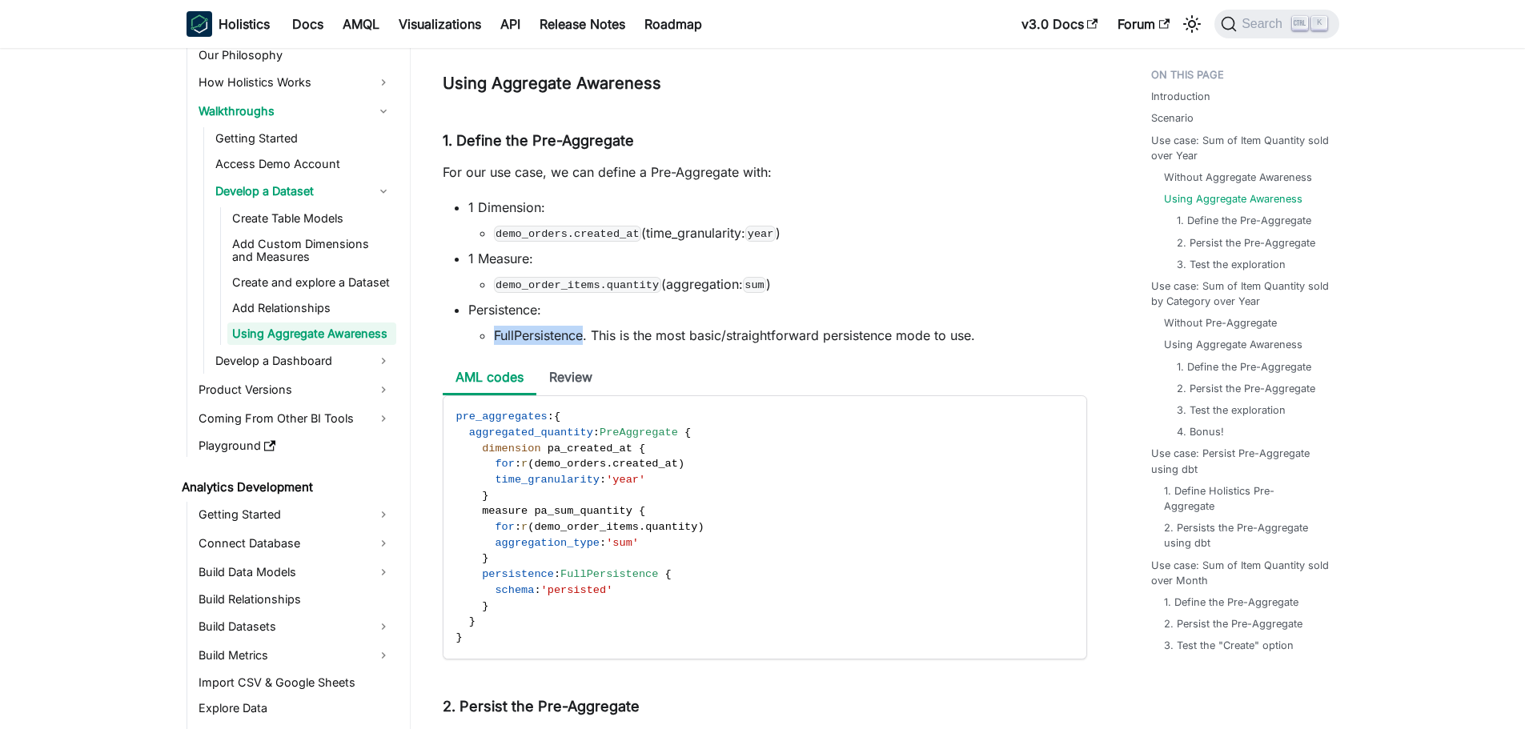
drag, startPoint x: 486, startPoint y: 334, endPoint x: 583, endPoint y: 339, distance: 97.0
click at [583, 339] on ul "FullPersistence. This is the most basic/straightforward persistence mode to use." at bounding box center [777, 335] width 619 height 19
copy li "FullPersistence"
